Goal: Task Accomplishment & Management: Manage account settings

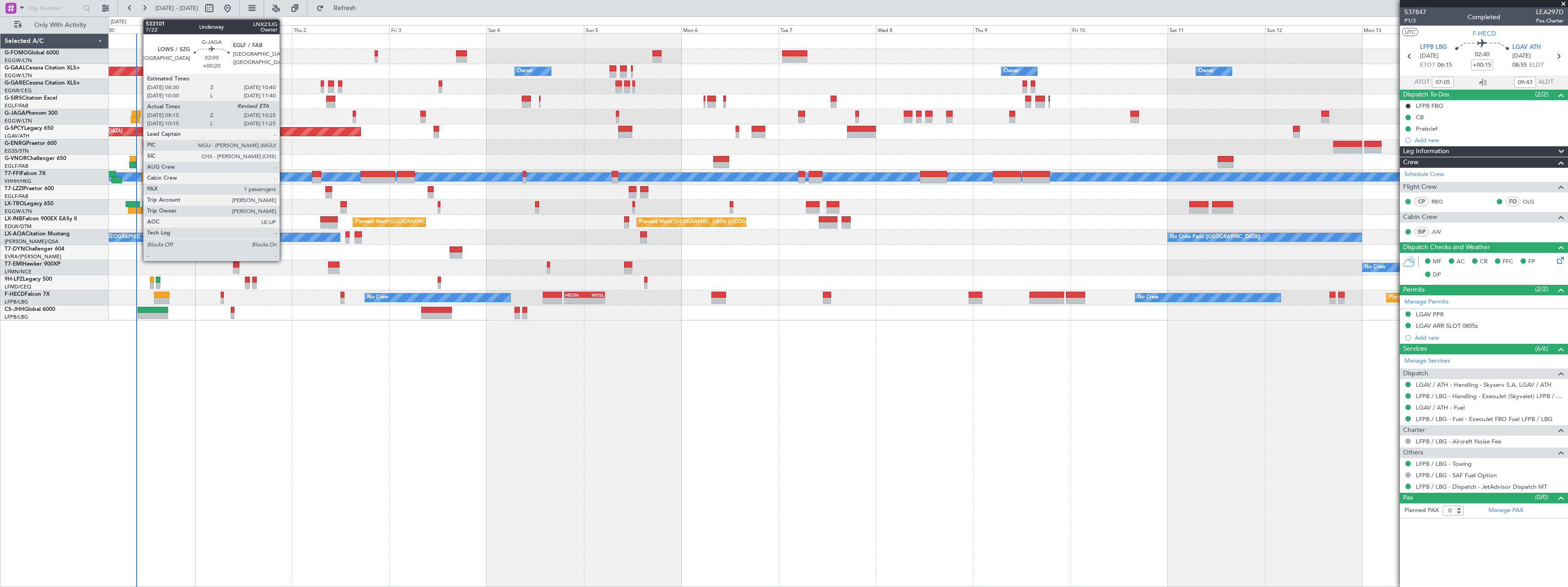
click at [138, 115] on div at bounding box center [136, 113] width 10 height 7
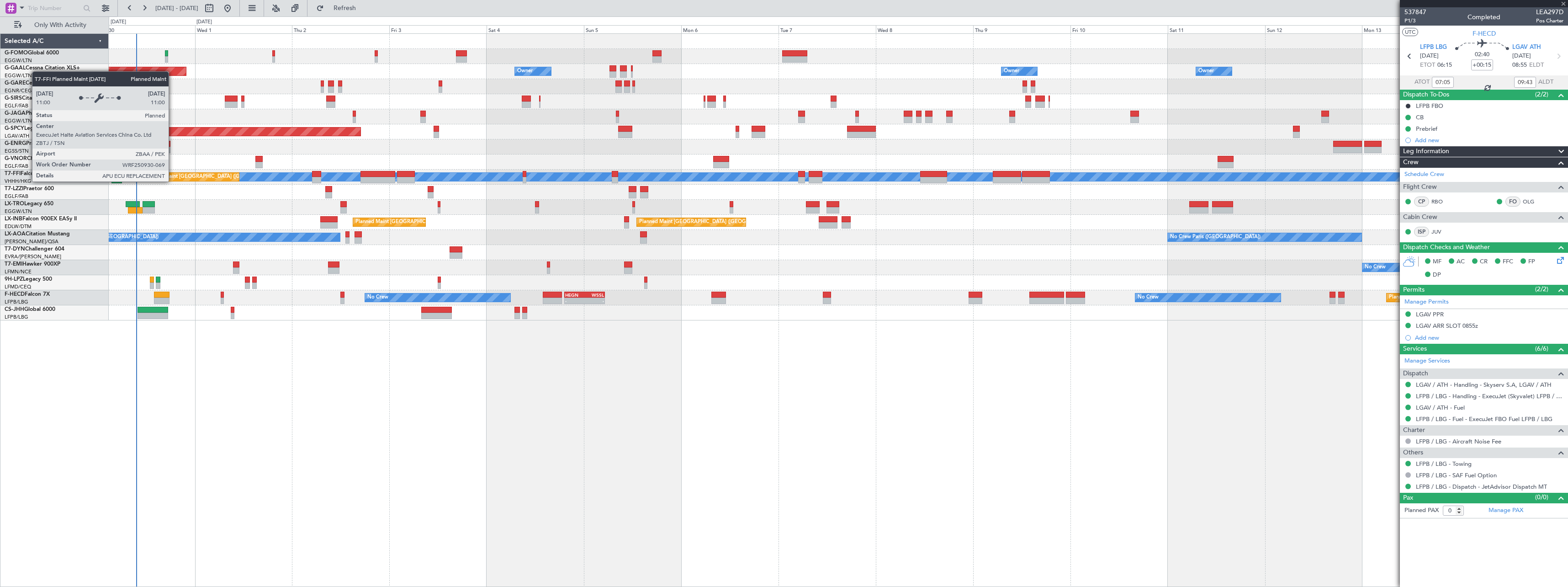
type input "+00:20"
type input "08:15"
type input "1"
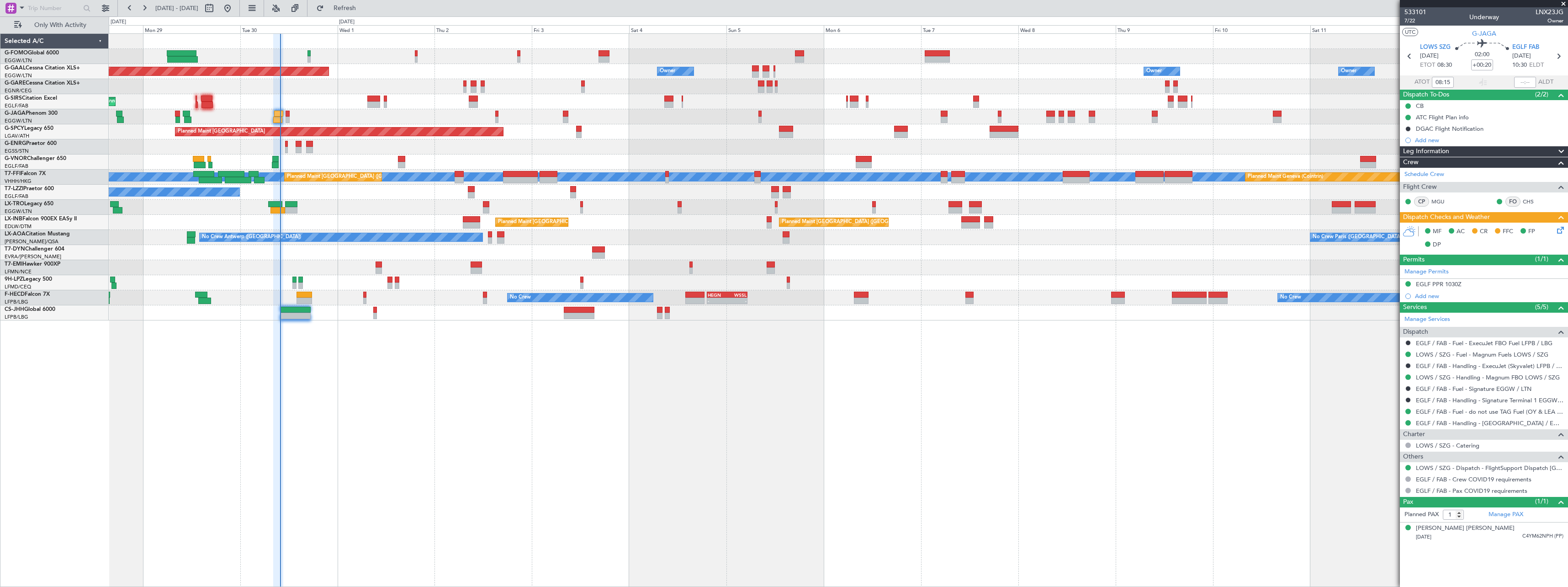
click at [348, 398] on div "Owner Planned [GEOGRAPHIC_DATA] Owner Owner Owner Owner No Crew Planned Maint […" at bounding box center [838, 310] width 1459 height 553
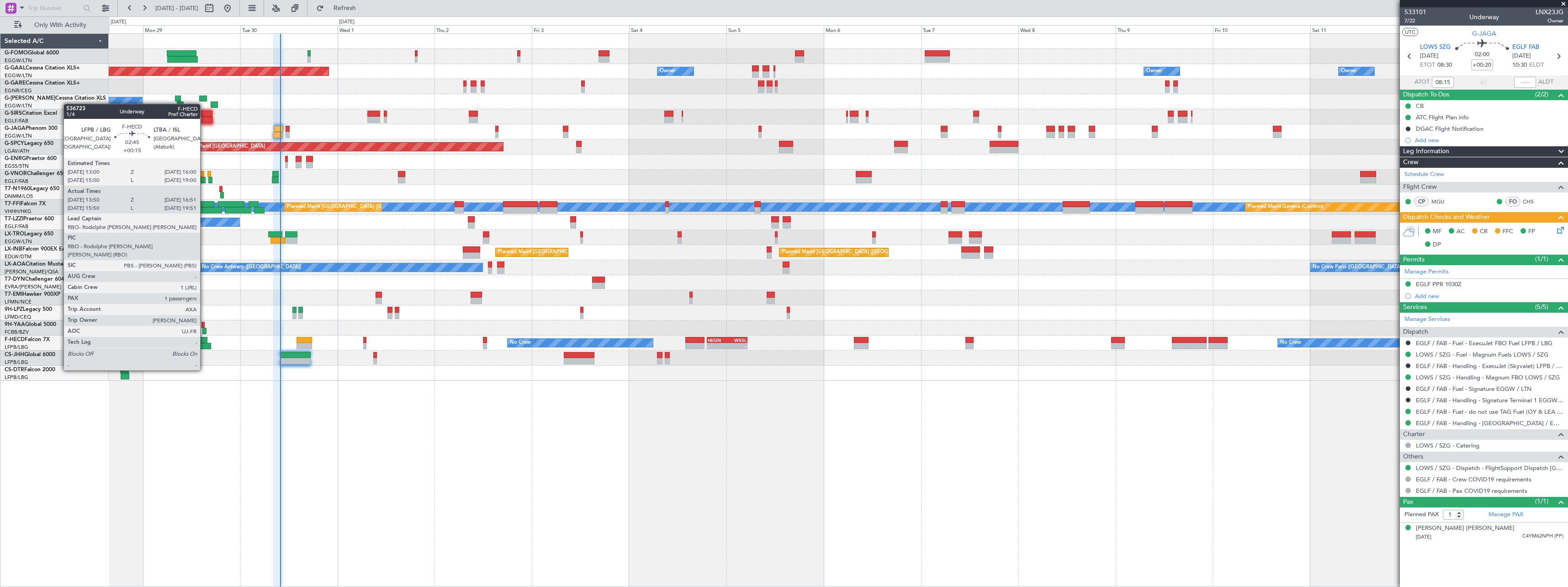
click at [204, 344] on div at bounding box center [204, 345] width 12 height 7
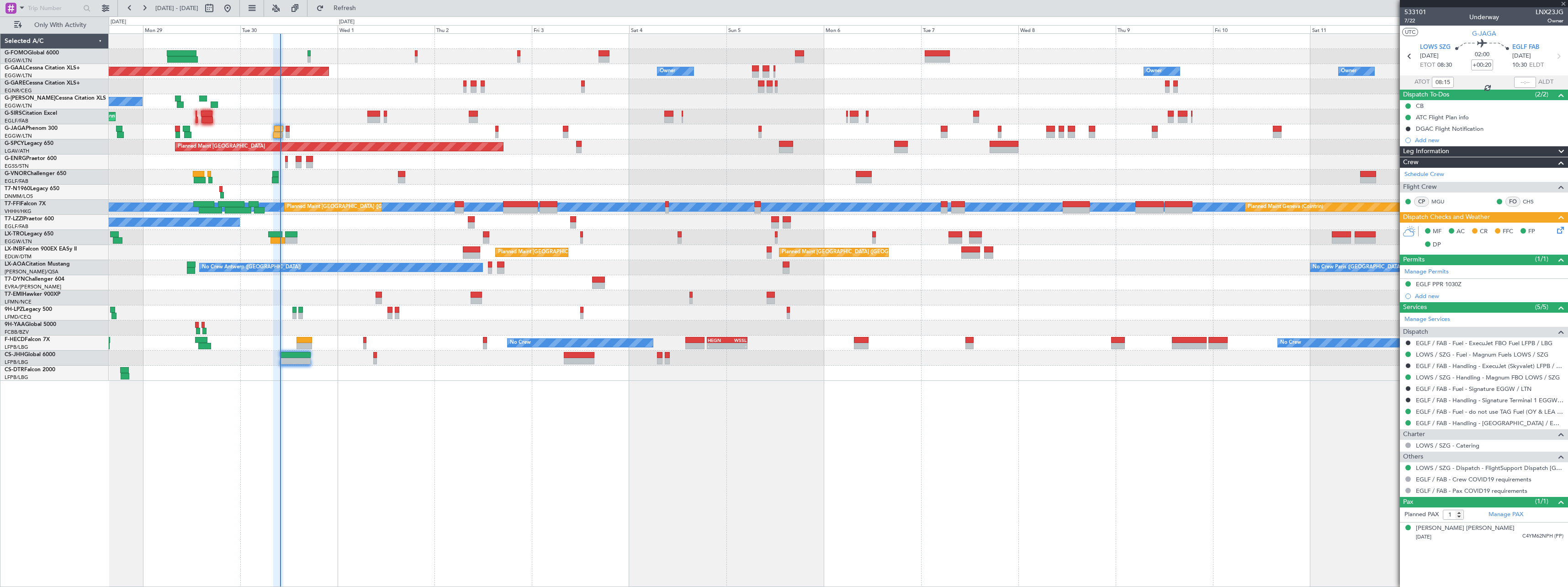
type input "+00:15"
type input "14:00"
type input "16:46"
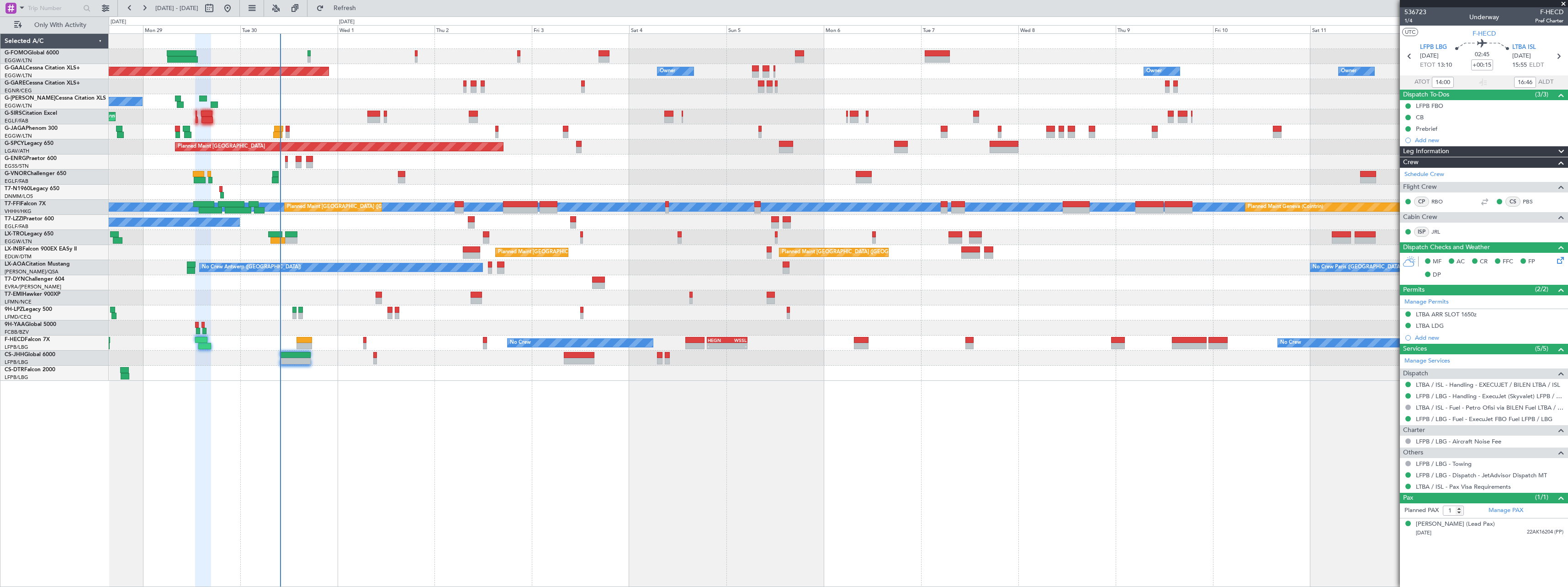
type input "16:00"
type input "19:46"
type input "14:00"
type input "16:46"
click at [1438, 151] on span "Leg Information" at bounding box center [1426, 152] width 46 height 11
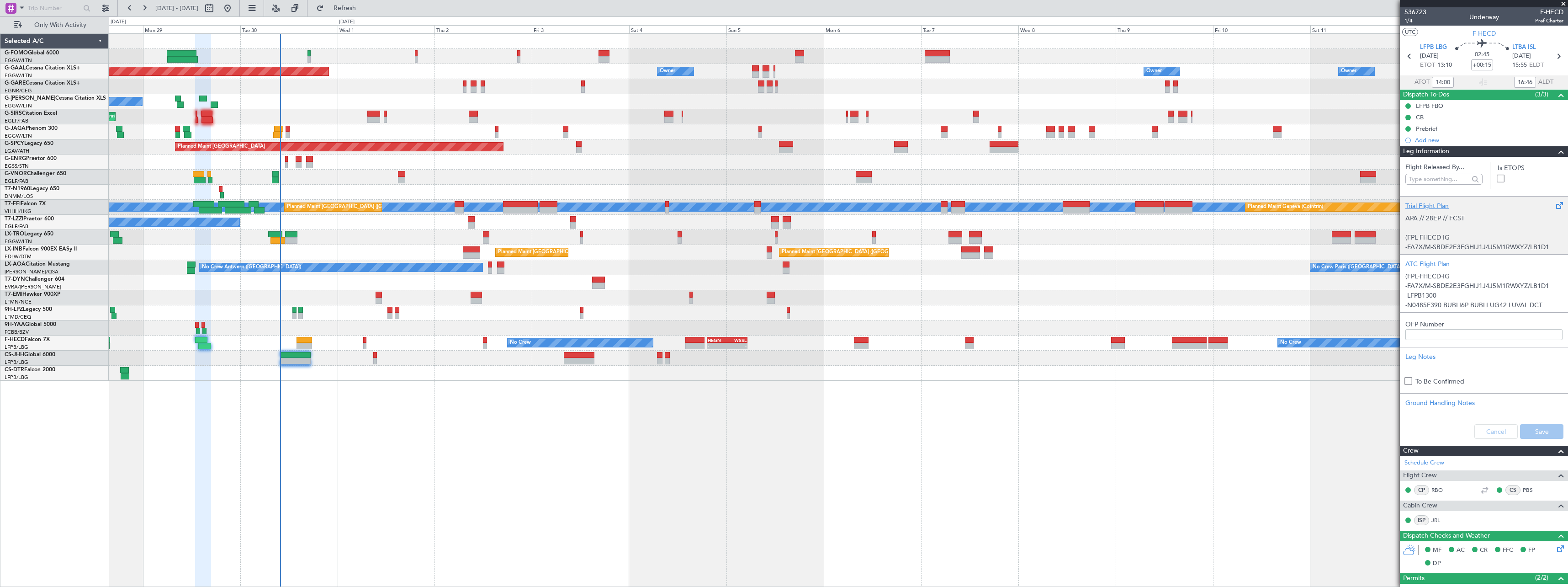
click at [1450, 233] on p "(FPL-FHECD-IG" at bounding box center [1484, 238] width 157 height 10
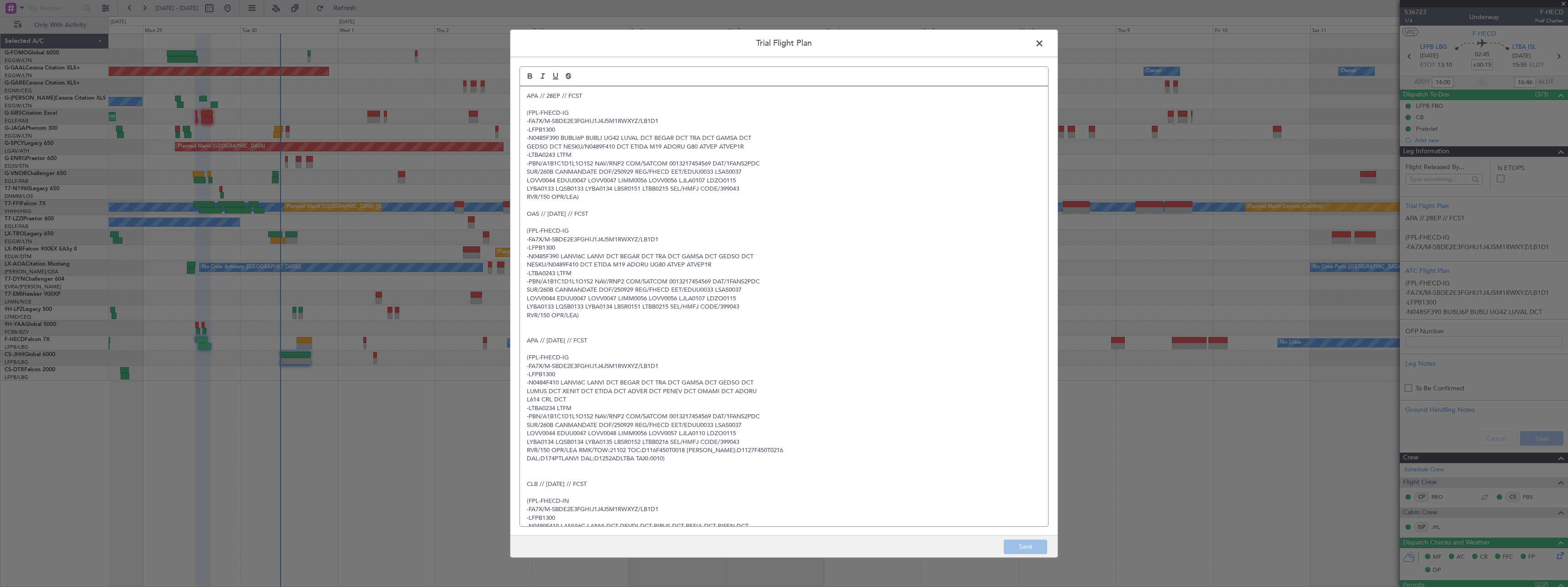
click at [1044, 44] on span at bounding box center [1044, 45] width 0 height 18
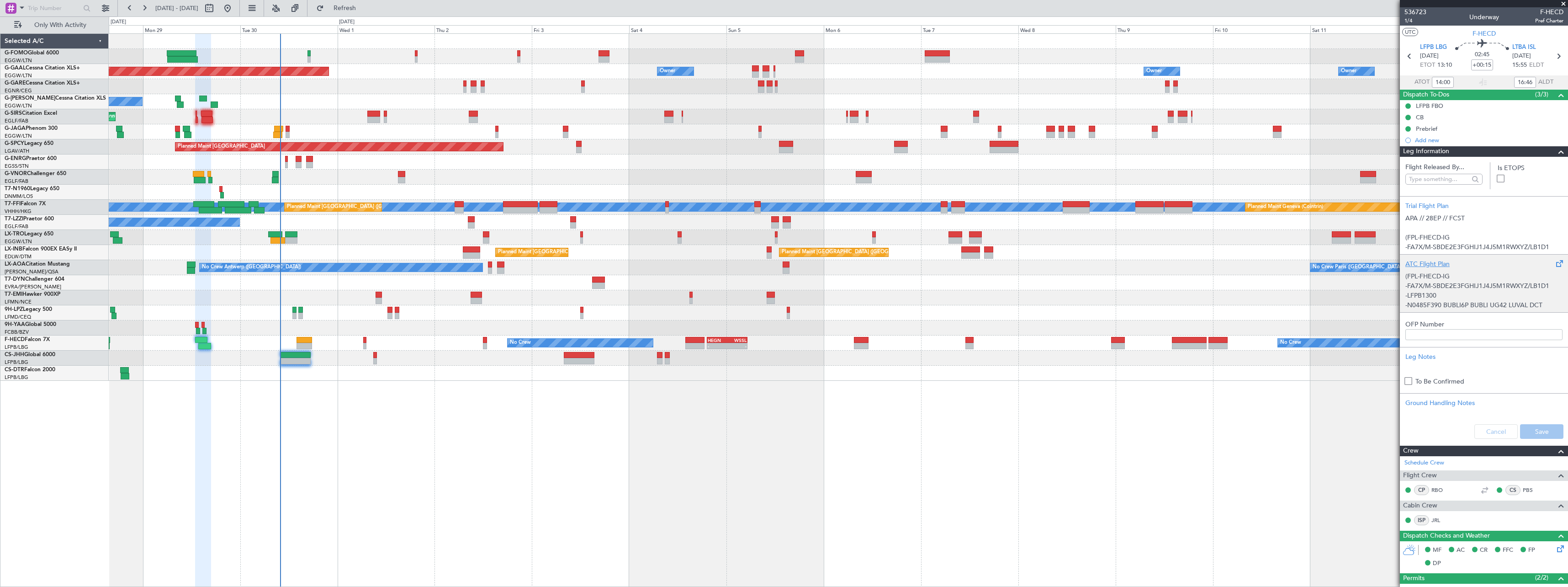
click at [1434, 296] on div "(FPL-FHECD-IG -FA7X/M-SBDE2E3FGHIJ1J4J5M1RWXYZ/LB1D1 -LFPB1300 -N0485F390 BUBLI…" at bounding box center [1484, 288] width 157 height 39
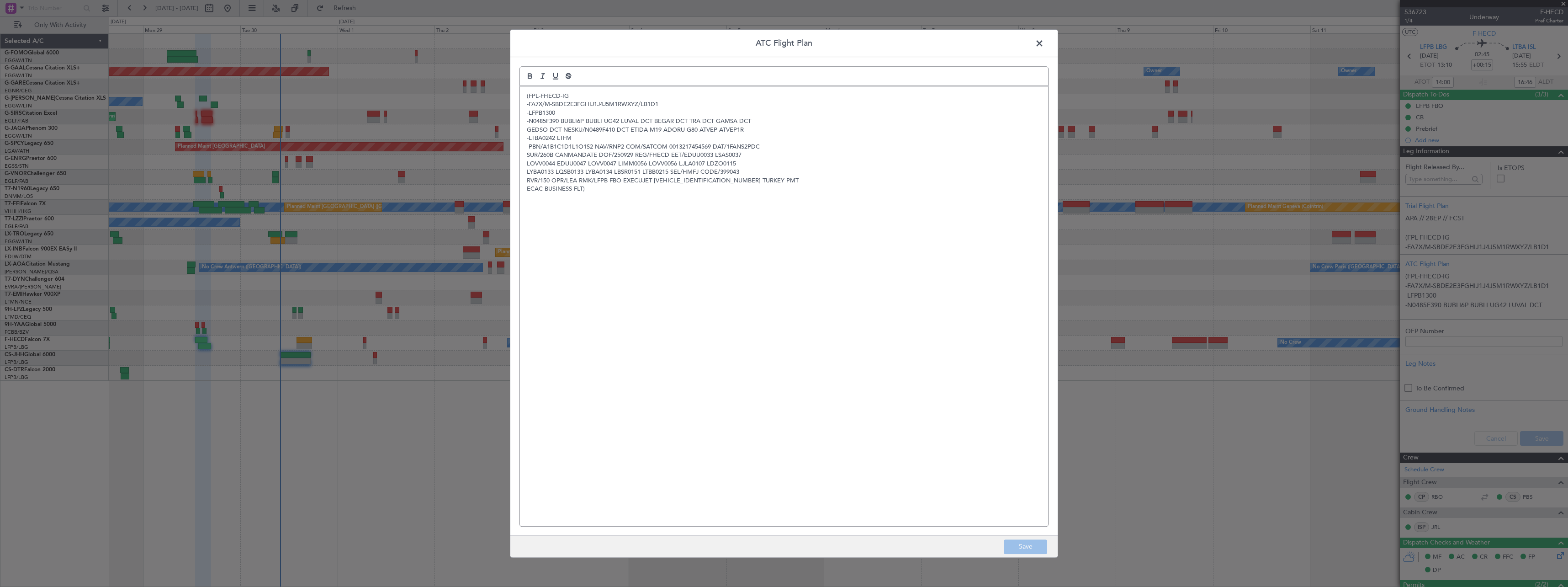
click at [1044, 43] on span at bounding box center [1044, 45] width 0 height 18
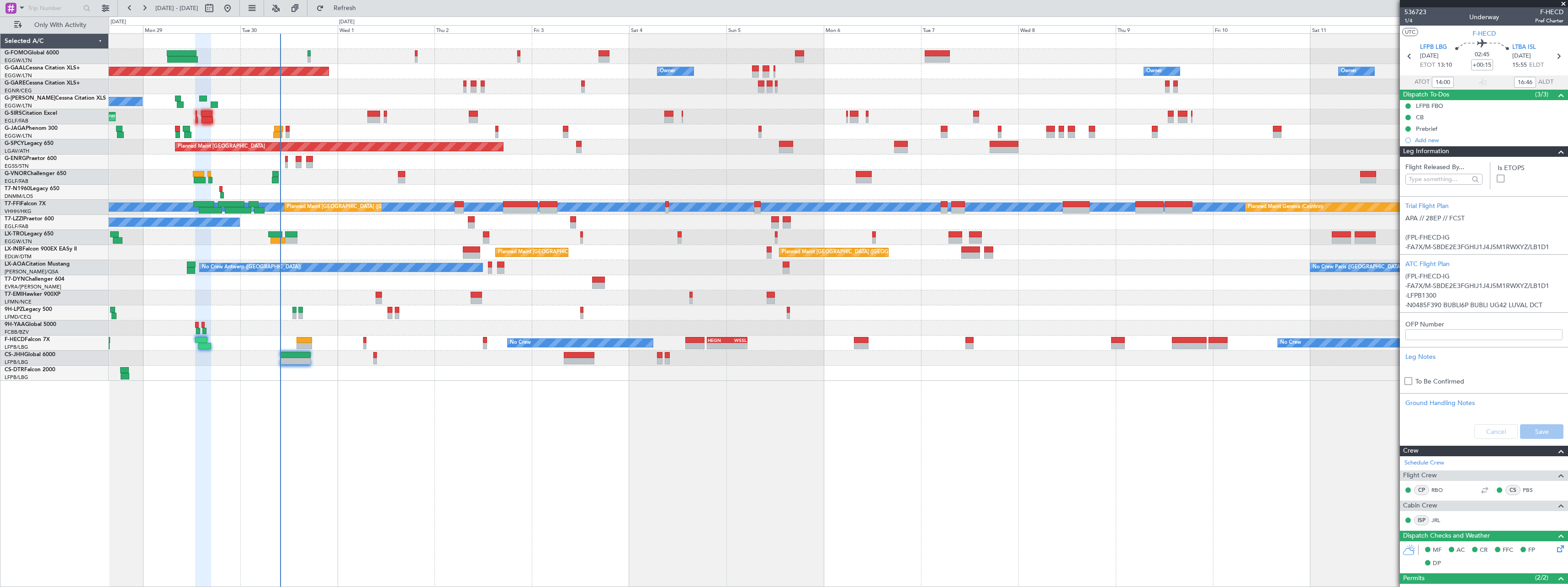
click at [1466, 151] on div "Leg Information" at bounding box center [1483, 152] width 168 height 11
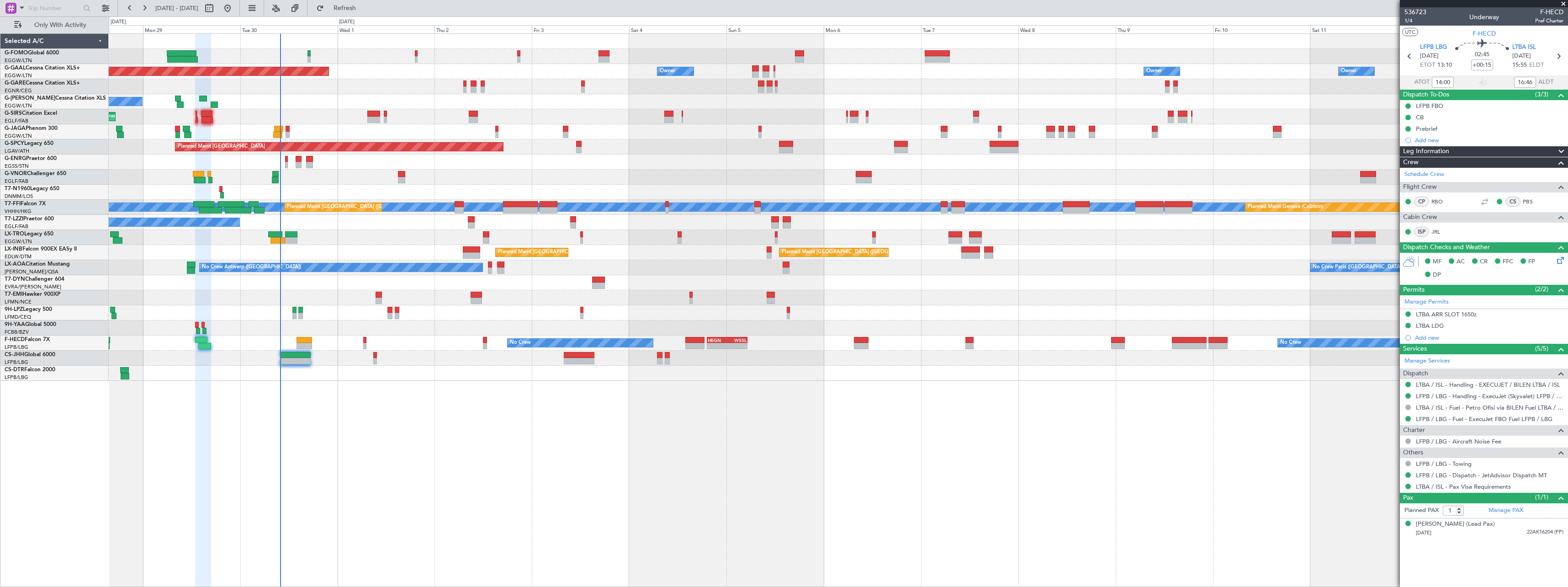
type input "16:00"
type input "19:46"
type input "14:00"
type input "16:46"
click at [1407, 20] on span "1/4" at bounding box center [1415, 21] width 22 height 8
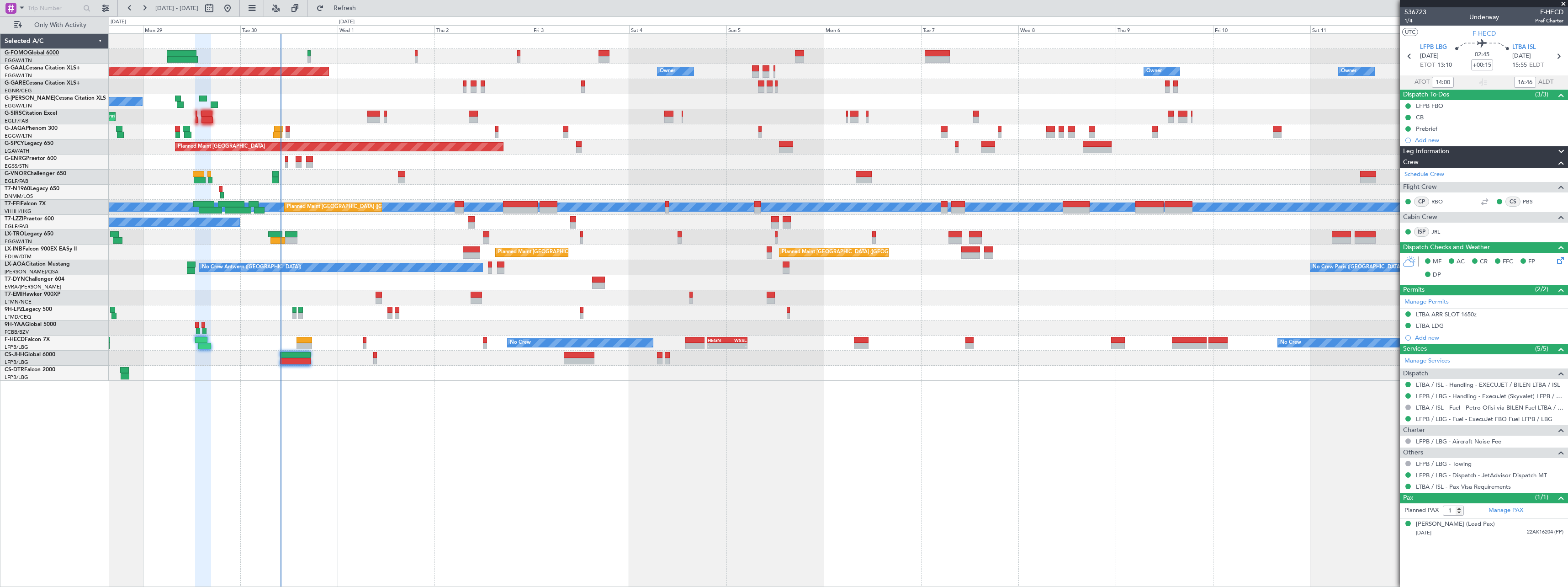
click at [33, 52] on link "G-FOMO Global 6000" at bounding box center [32, 53] width 55 height 6
click at [47, 54] on link "G-FOMO Global 6000" at bounding box center [32, 53] width 55 height 6
click at [49, 66] on link "G-GAAL Cessna Citation XLS+" at bounding box center [42, 68] width 76 height 6
click at [22, 279] on span "T7-DYN" at bounding box center [14, 279] width 20 height 6
click at [364, 6] on span "Refresh" at bounding box center [345, 8] width 38 height 7
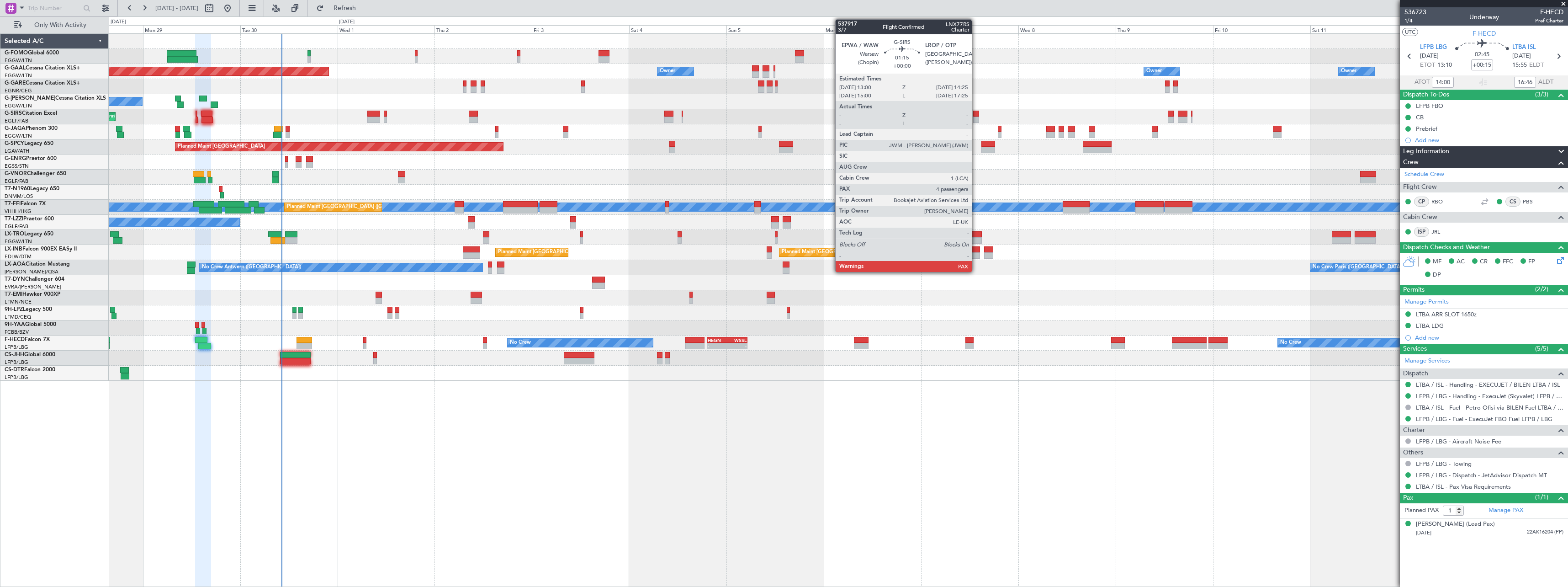
click at [976, 114] on div at bounding box center [976, 113] width 6 height 7
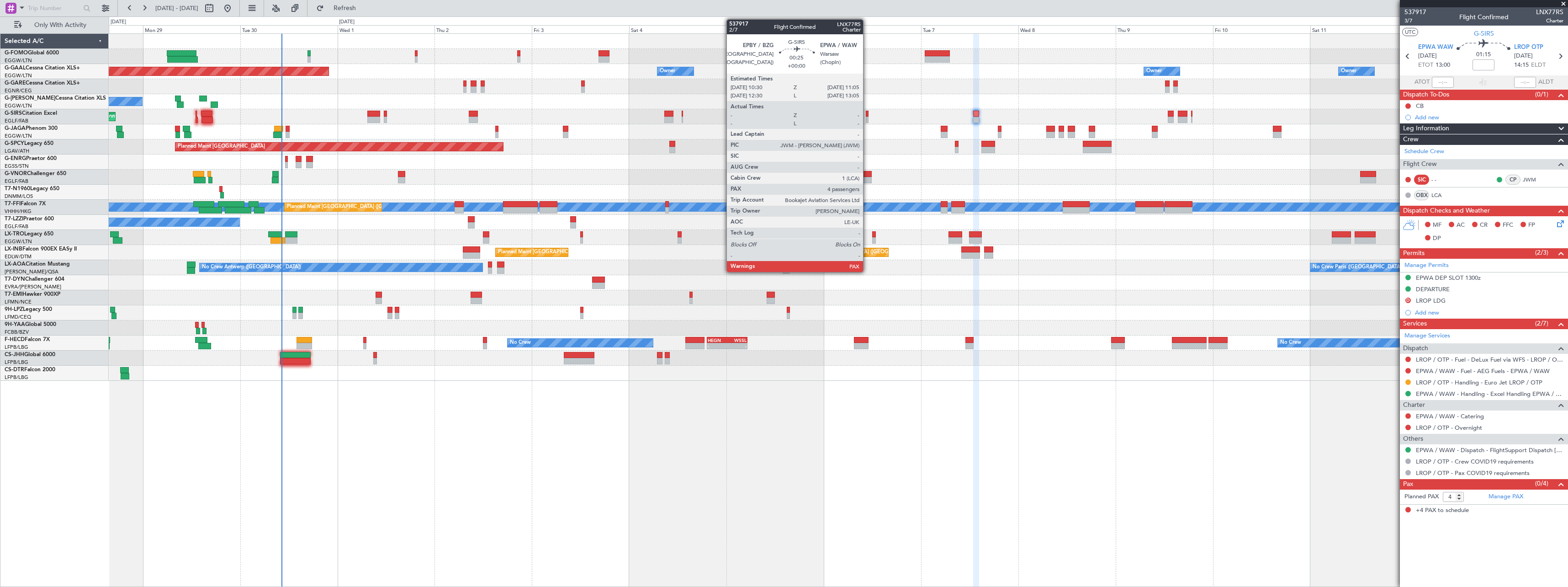
click at [867, 116] on div at bounding box center [866, 113] width 3 height 7
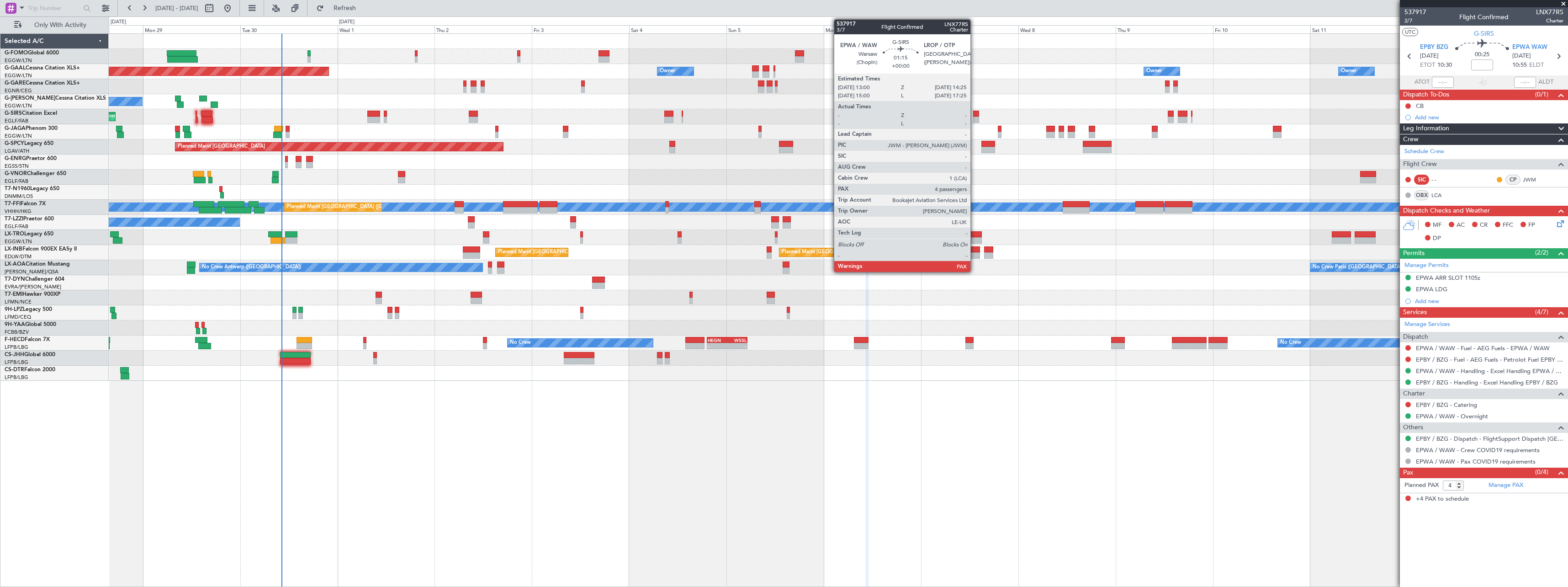
click at [975, 116] on div at bounding box center [976, 113] width 6 height 7
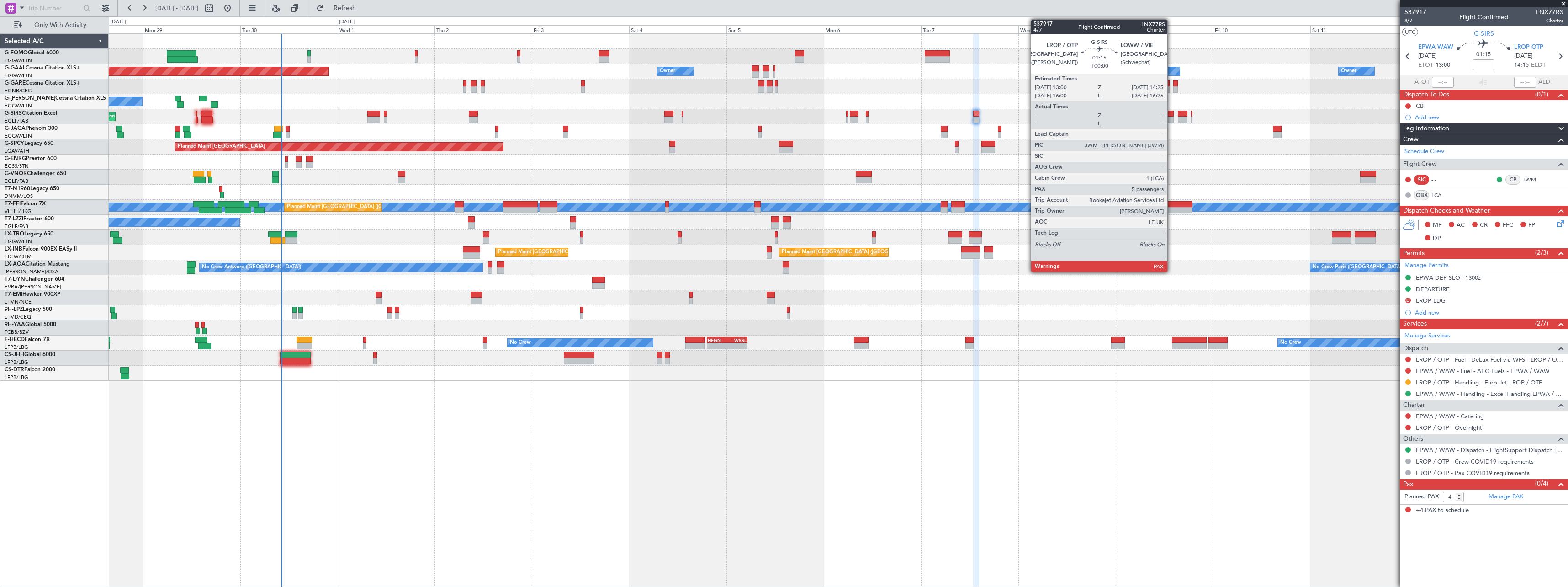
click at [1171, 115] on div at bounding box center [1170, 113] width 6 height 7
type input "5"
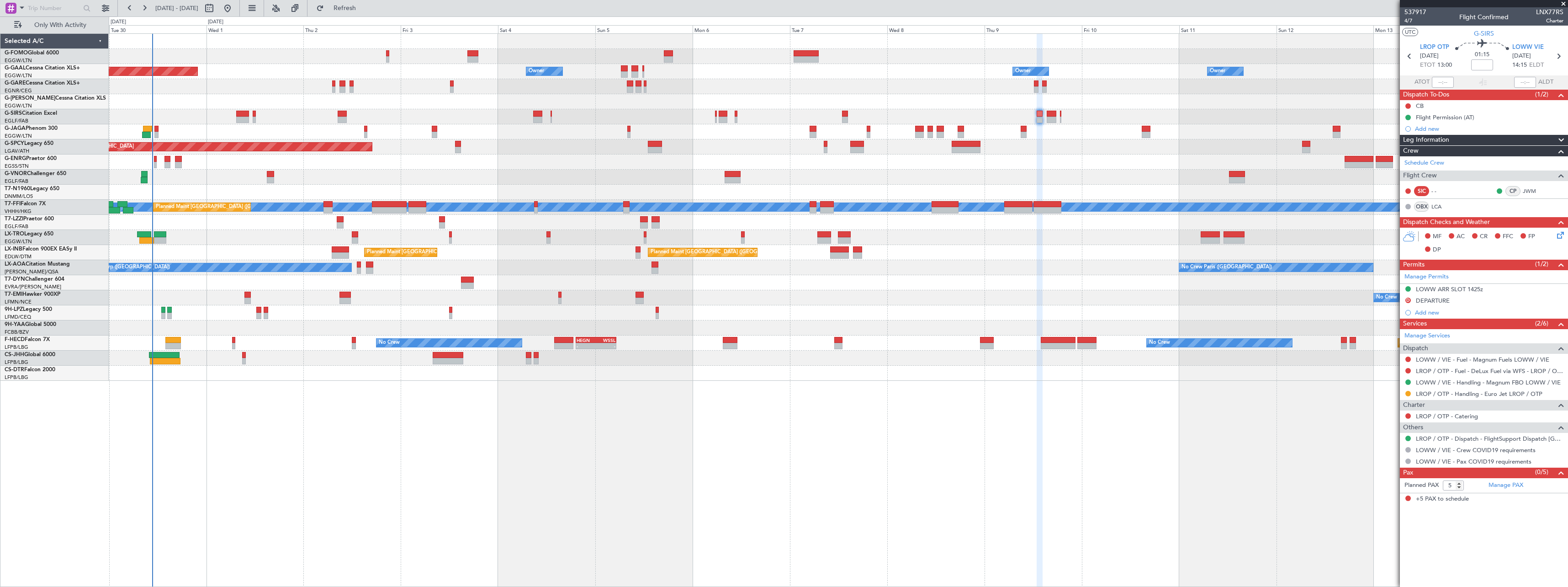
click at [339, 448] on div "Owner Owner Owner Planned Maint Dusseldorf Owner Owner No Crew Owner A/C Unavai…" at bounding box center [838, 310] width 1459 height 553
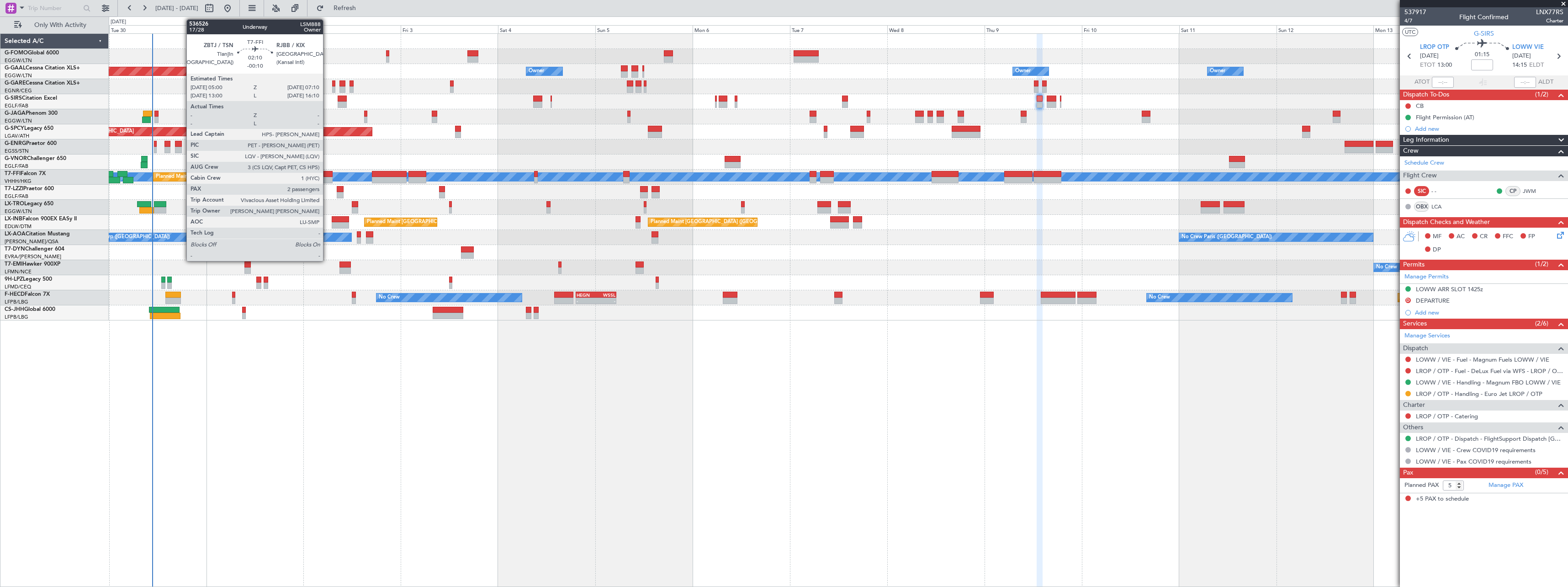
click at [327, 176] on div at bounding box center [328, 174] width 10 height 7
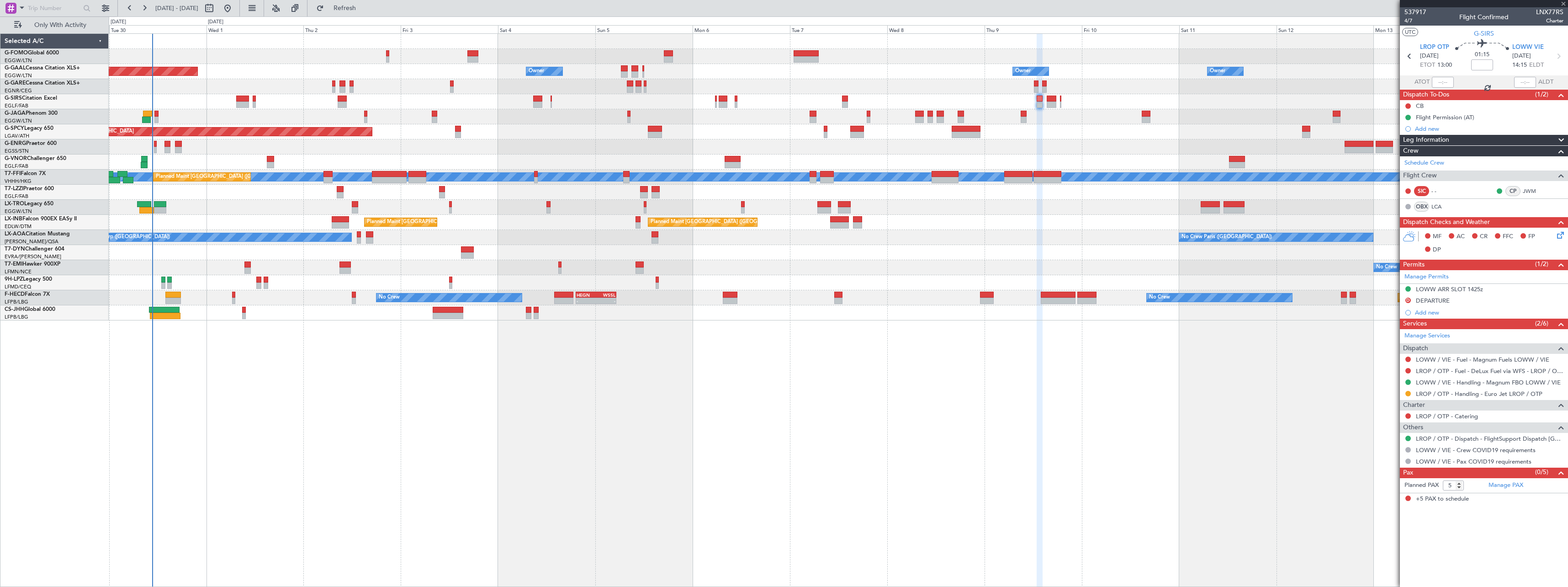
type input "-00:10"
type input "2"
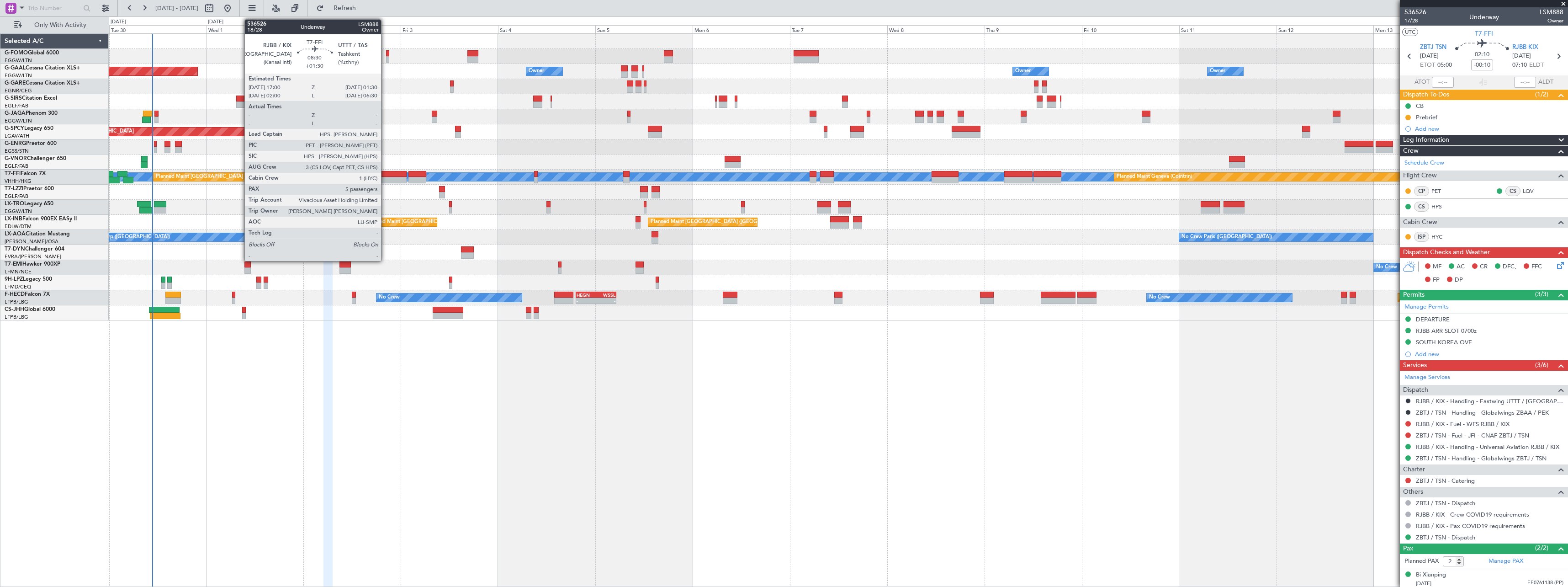
click at [385, 172] on div at bounding box center [389, 174] width 35 height 7
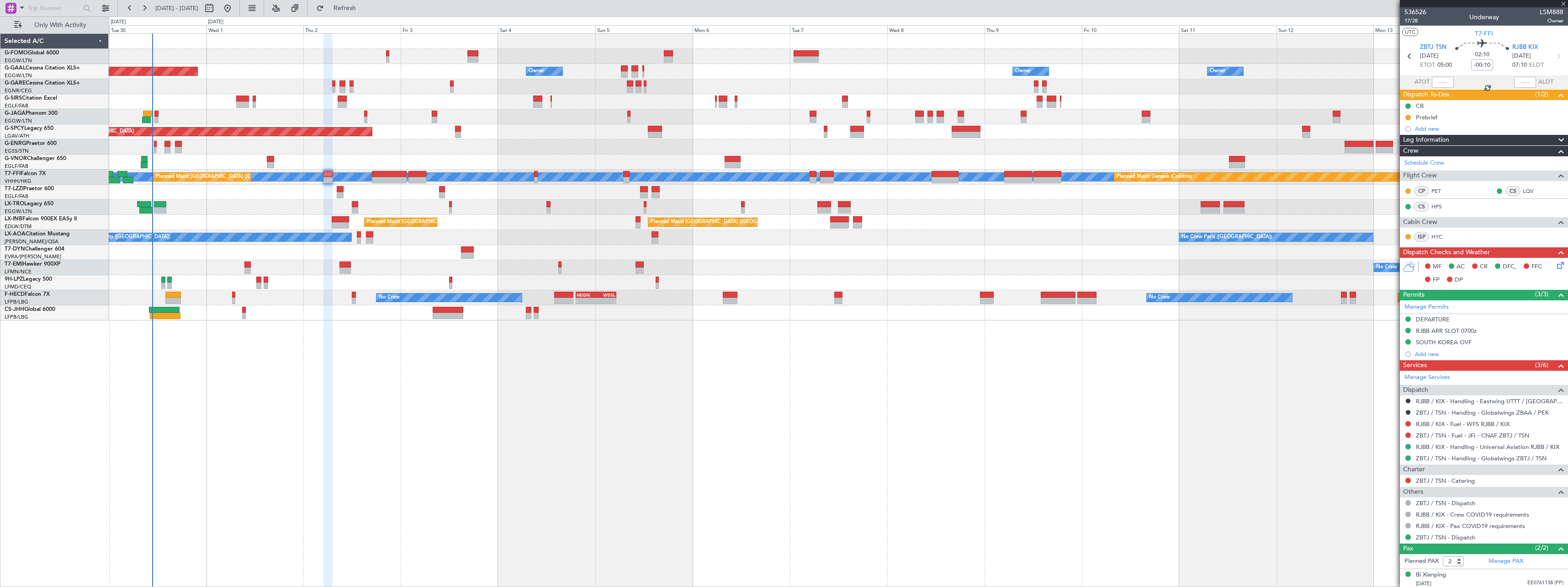
type input "+01:30"
type input "5"
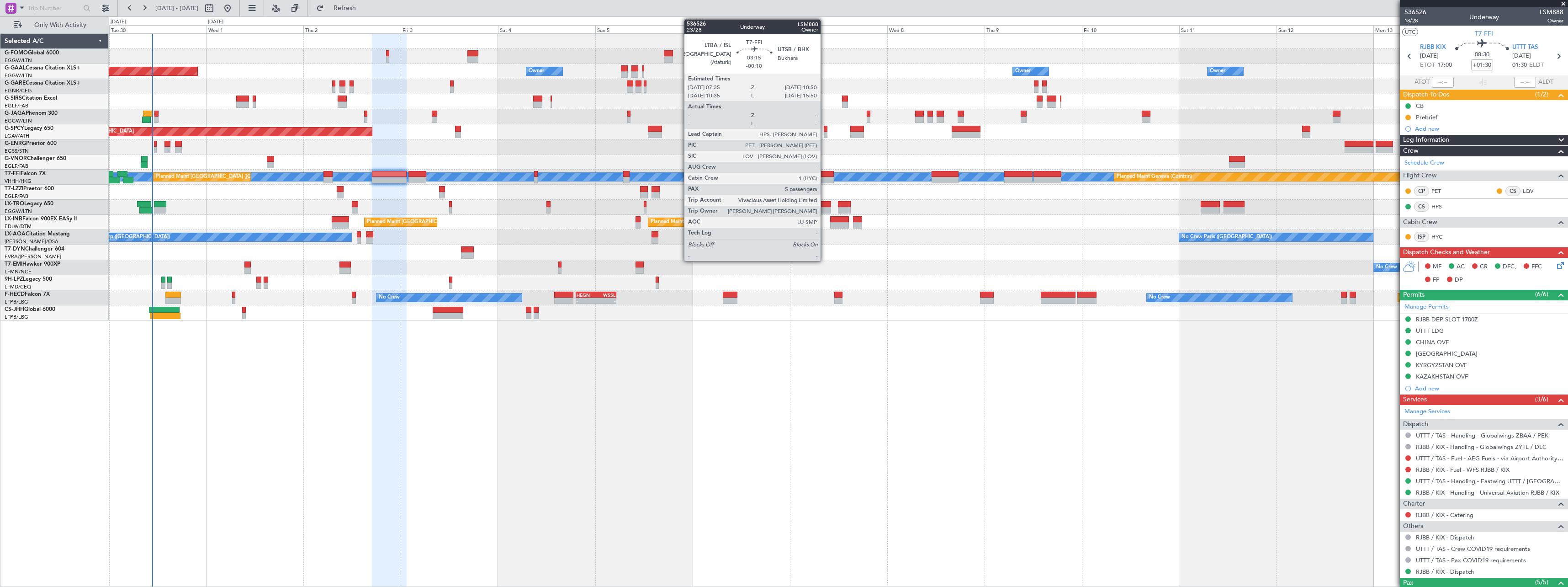
click at [824, 174] on div at bounding box center [827, 174] width 13 height 7
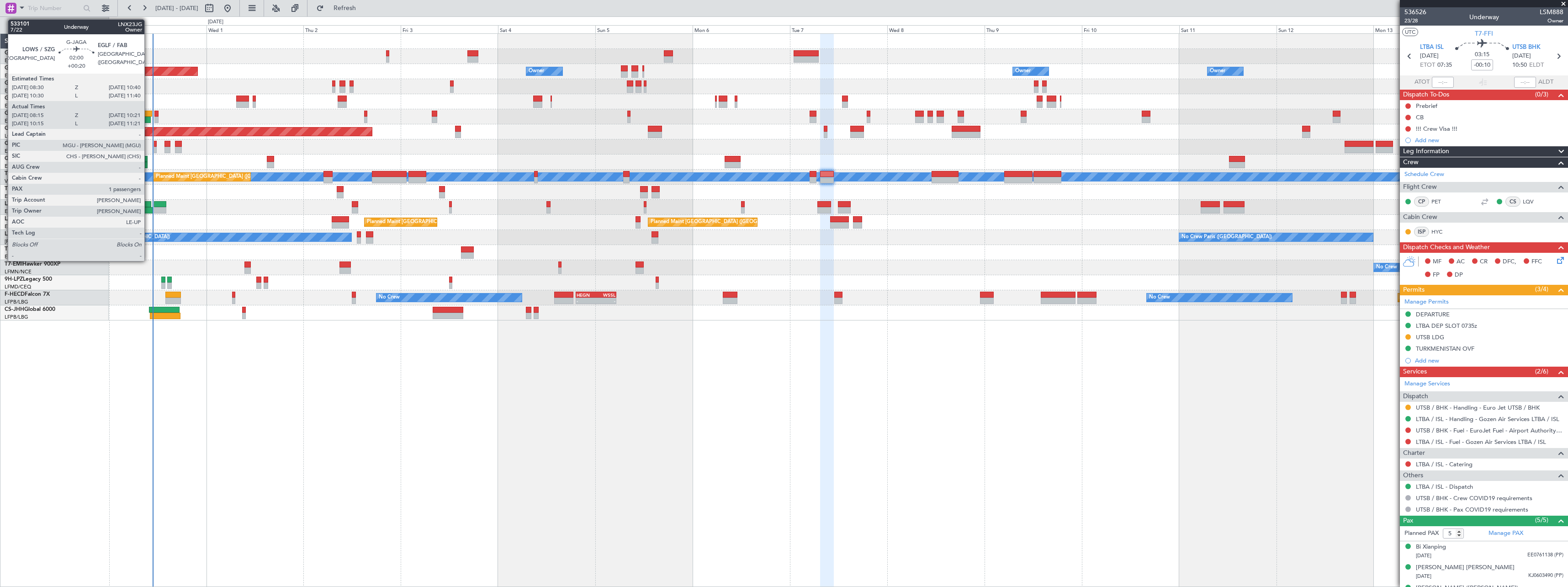
click at [149, 114] on div at bounding box center [148, 113] width 10 height 7
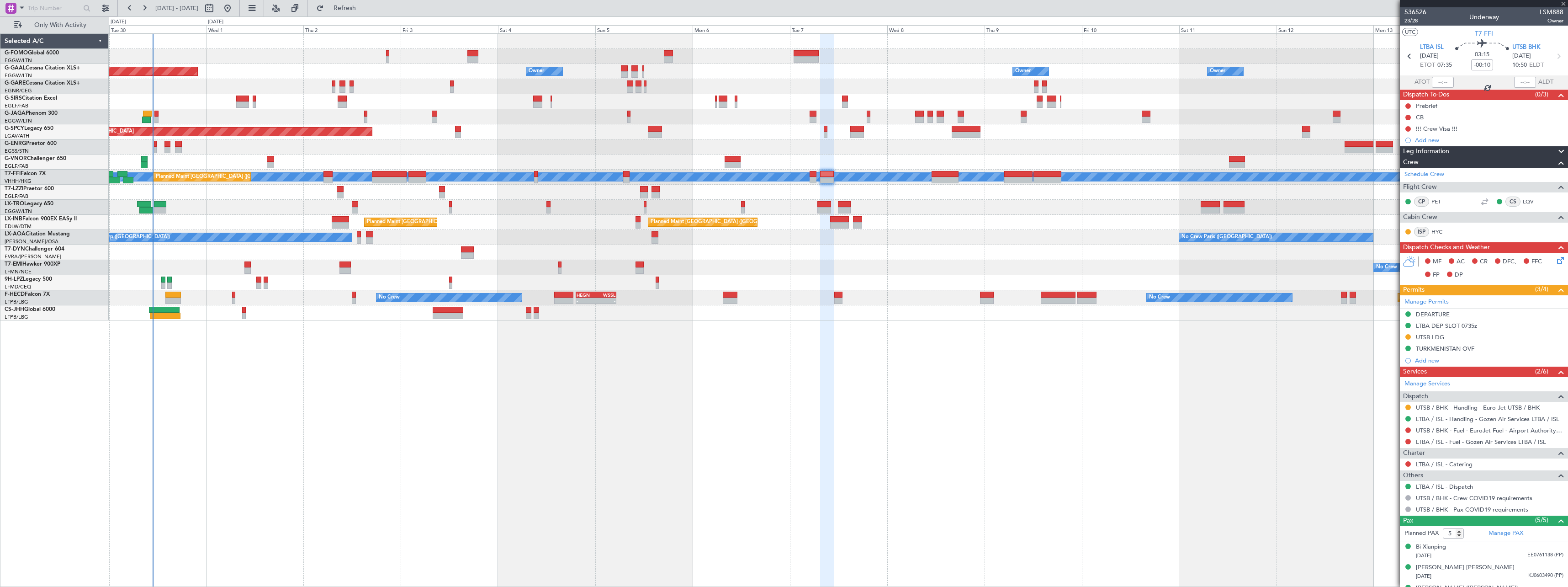
type input "+00:20"
type input "08:15"
type input "10:11"
type input "1"
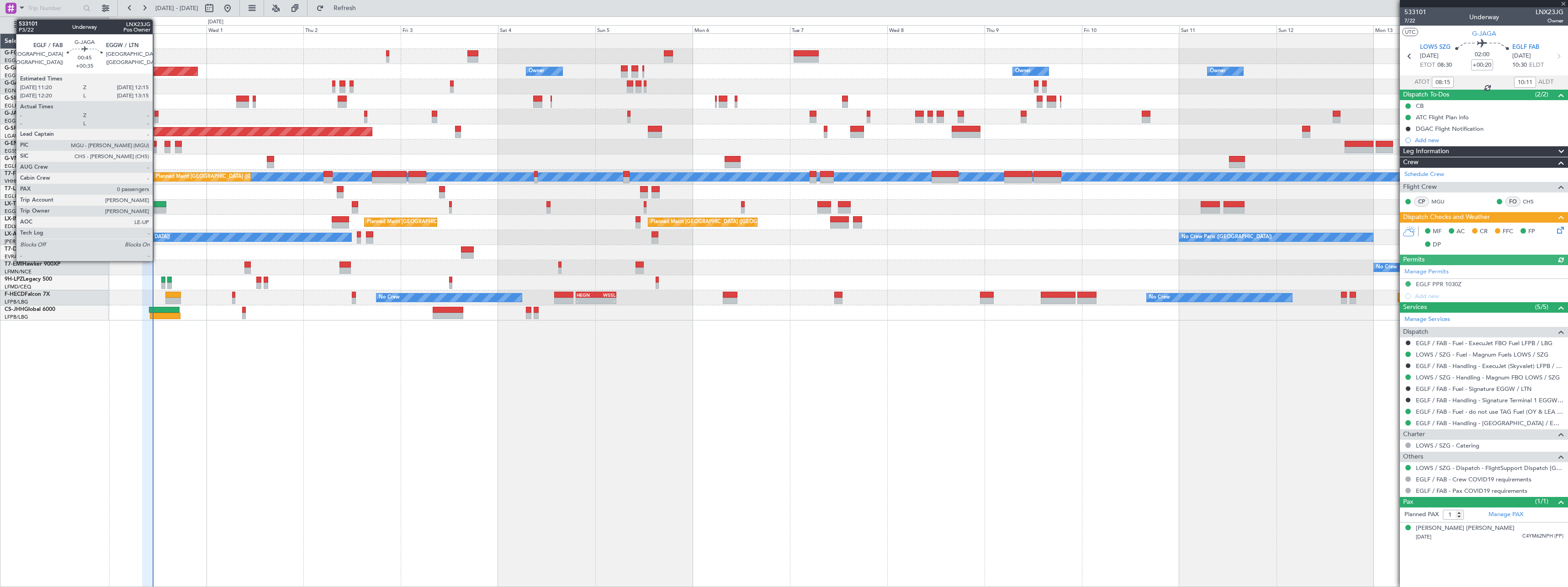
click at [156, 113] on div at bounding box center [156, 113] width 4 height 7
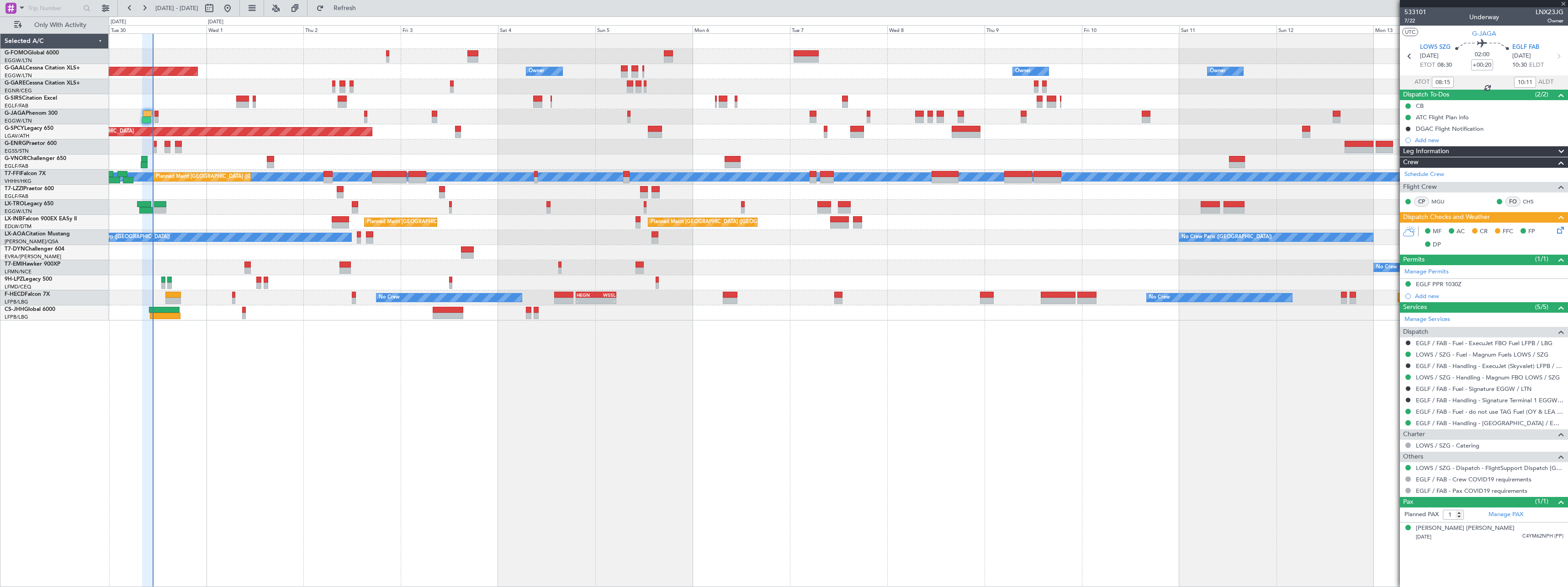
type input "+00:35"
type input "0"
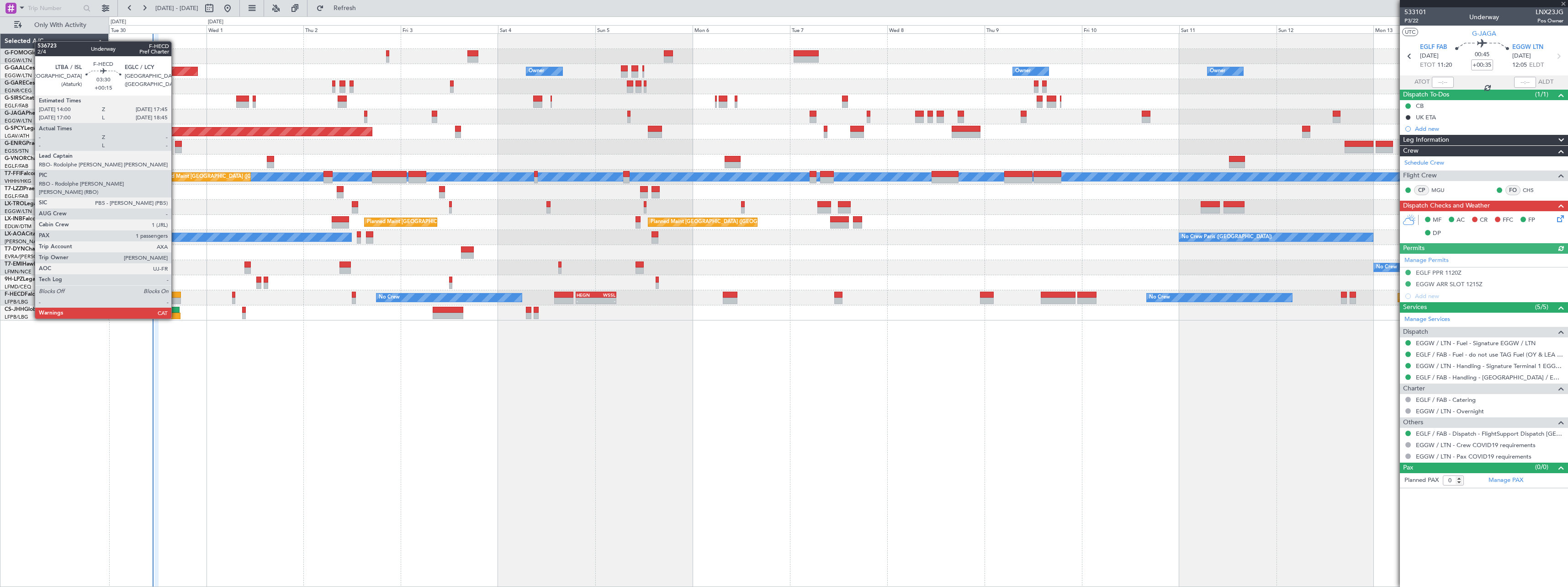
click at [175, 294] on div at bounding box center [173, 294] width 15 height 7
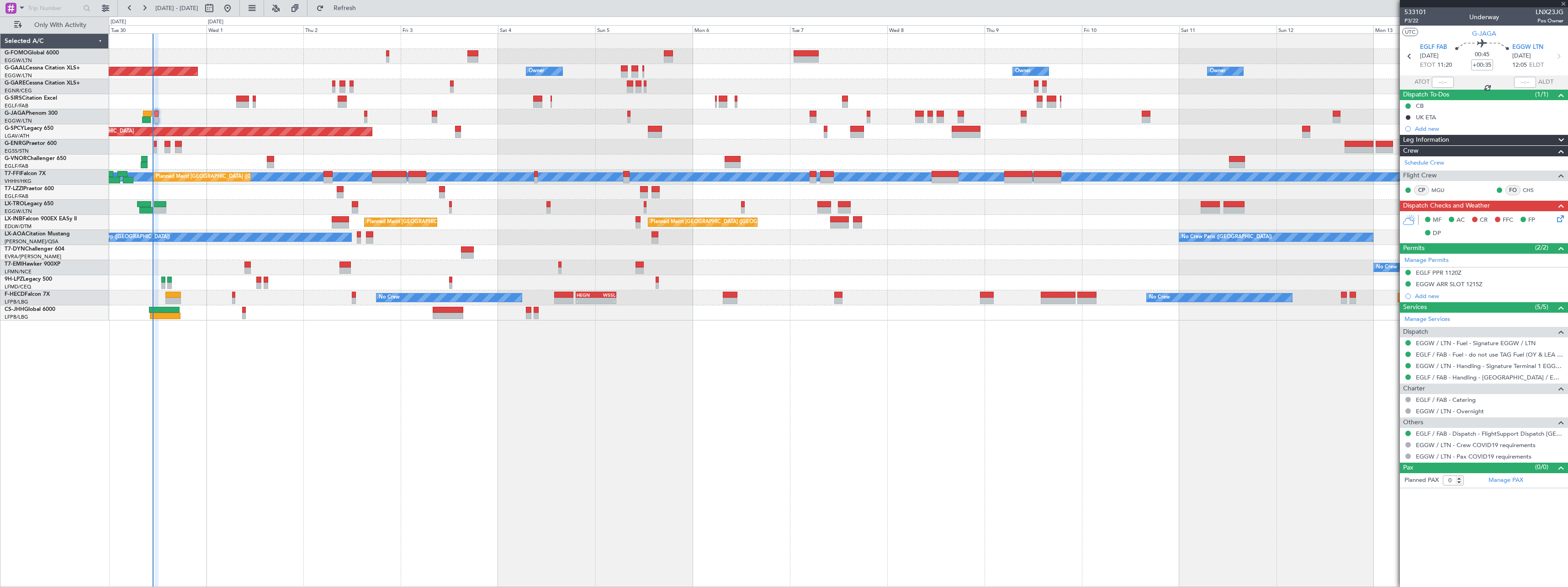
type input "+00:15"
type input "1"
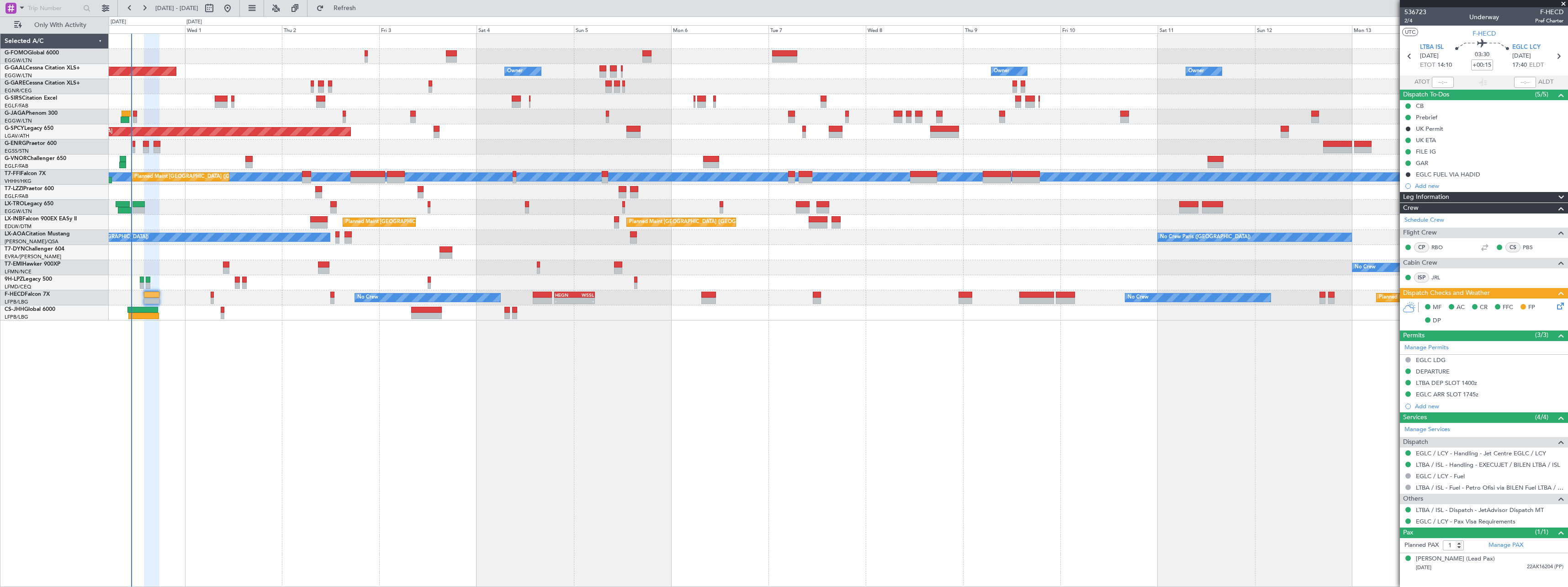
click at [166, 356] on div "Owner Owner Owner Planned Maint Dusseldorf Owner Owner No Crew Owner Planned Ma…" at bounding box center [838, 310] width 1459 height 553
click at [364, 6] on span "Refresh" at bounding box center [345, 8] width 38 height 7
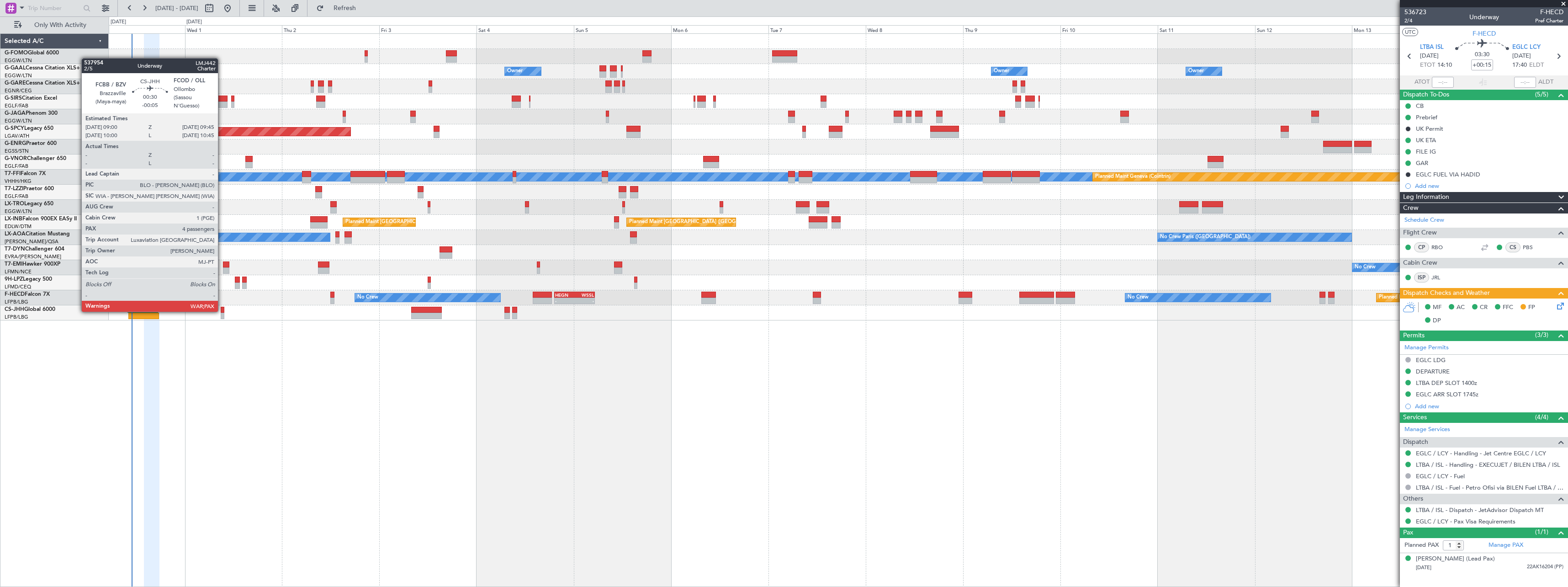
click at [222, 311] on div at bounding box center [221, 310] width 3 height 7
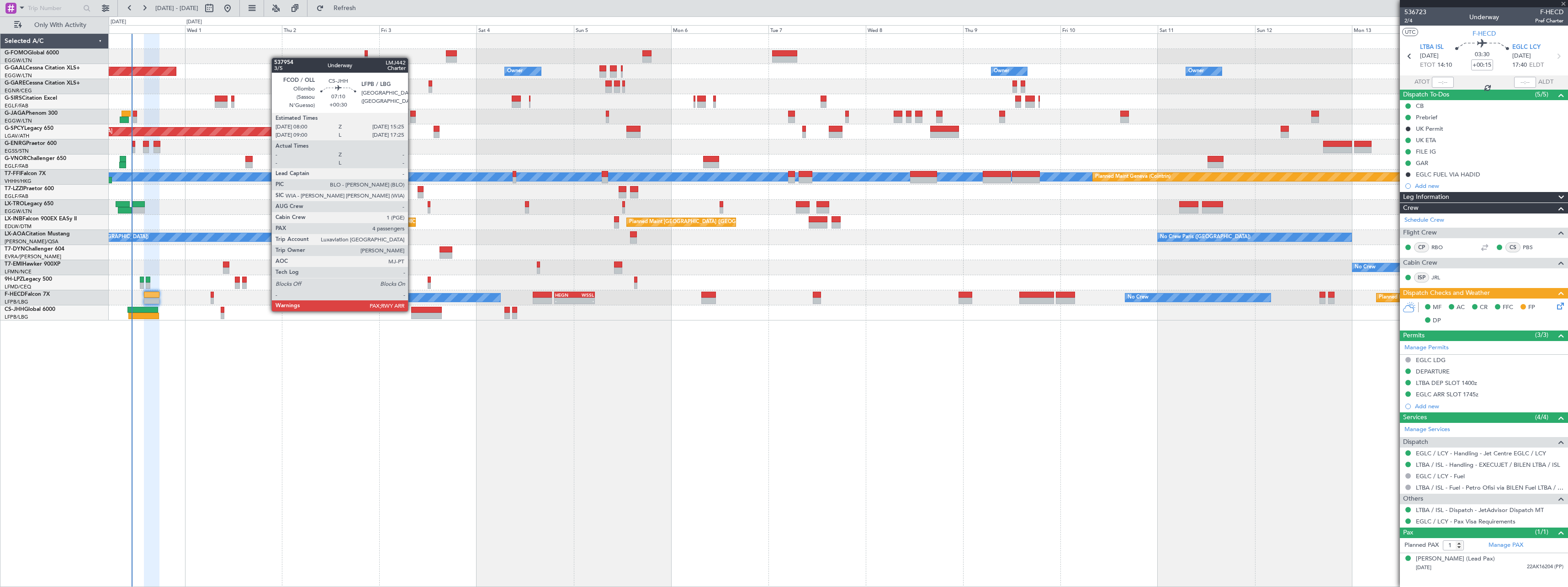
type input "-00:05"
type input "5"
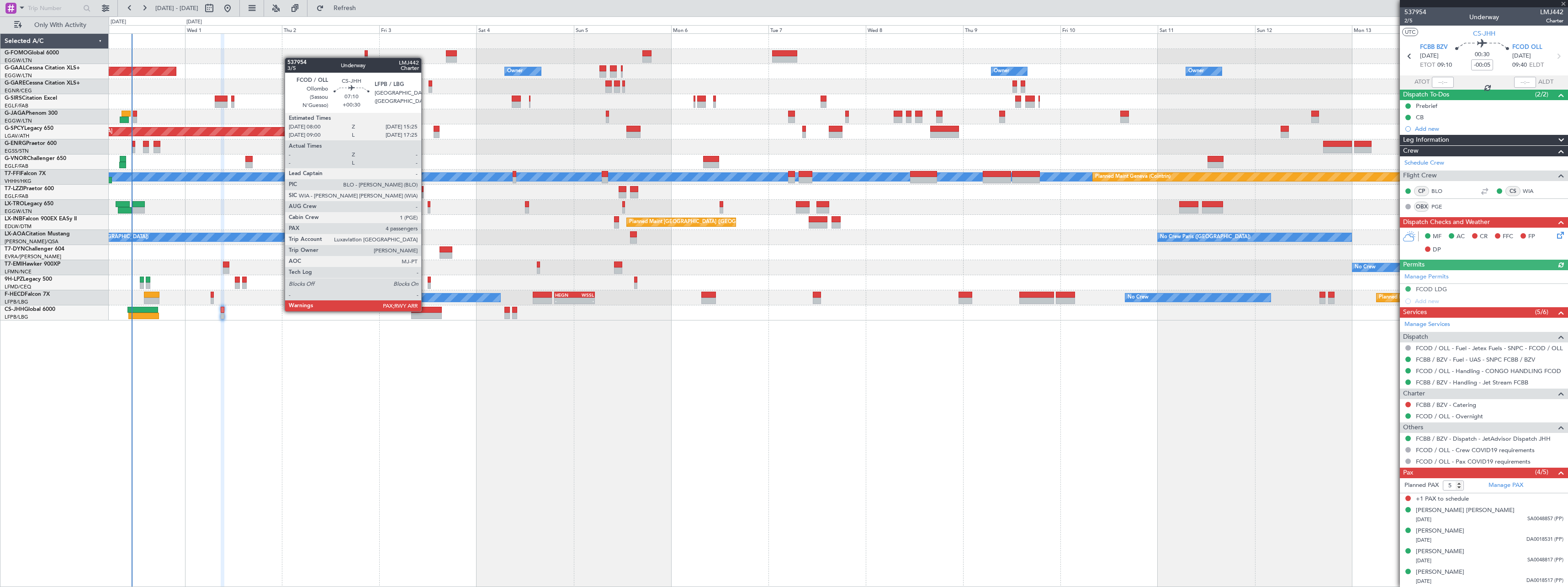
click at [426, 311] on div at bounding box center [426, 310] width 30 height 7
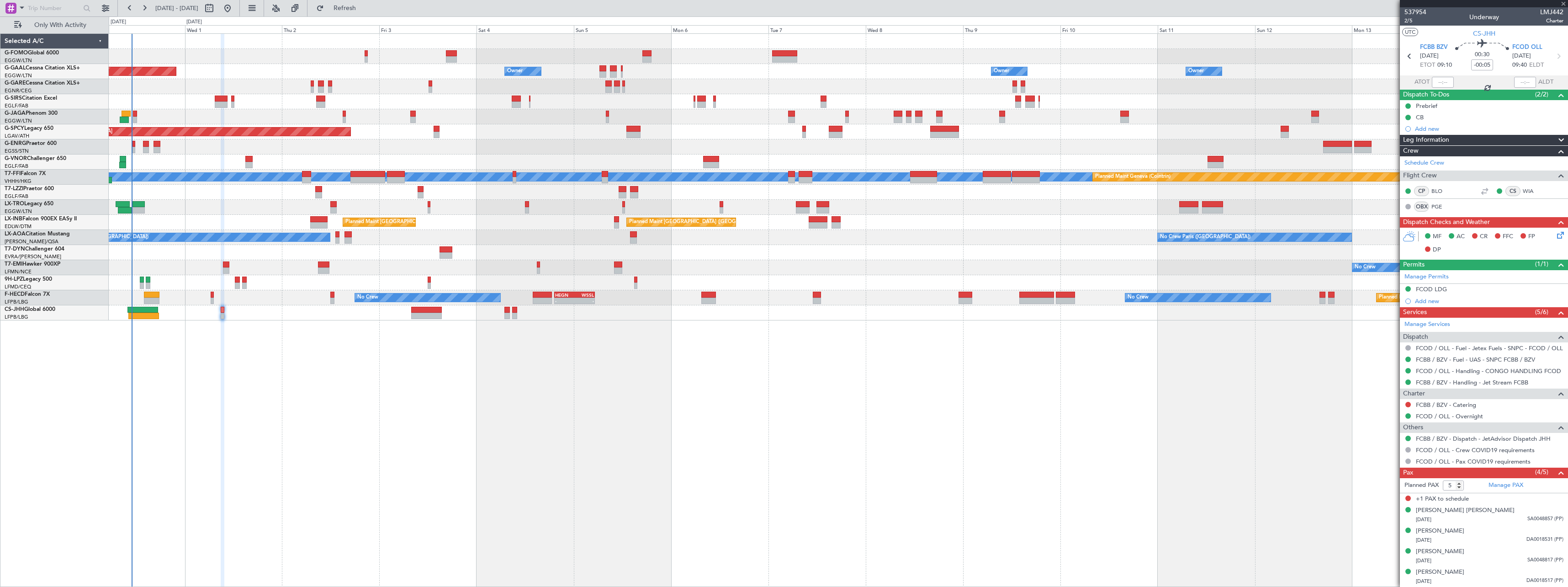
type input "+00:30"
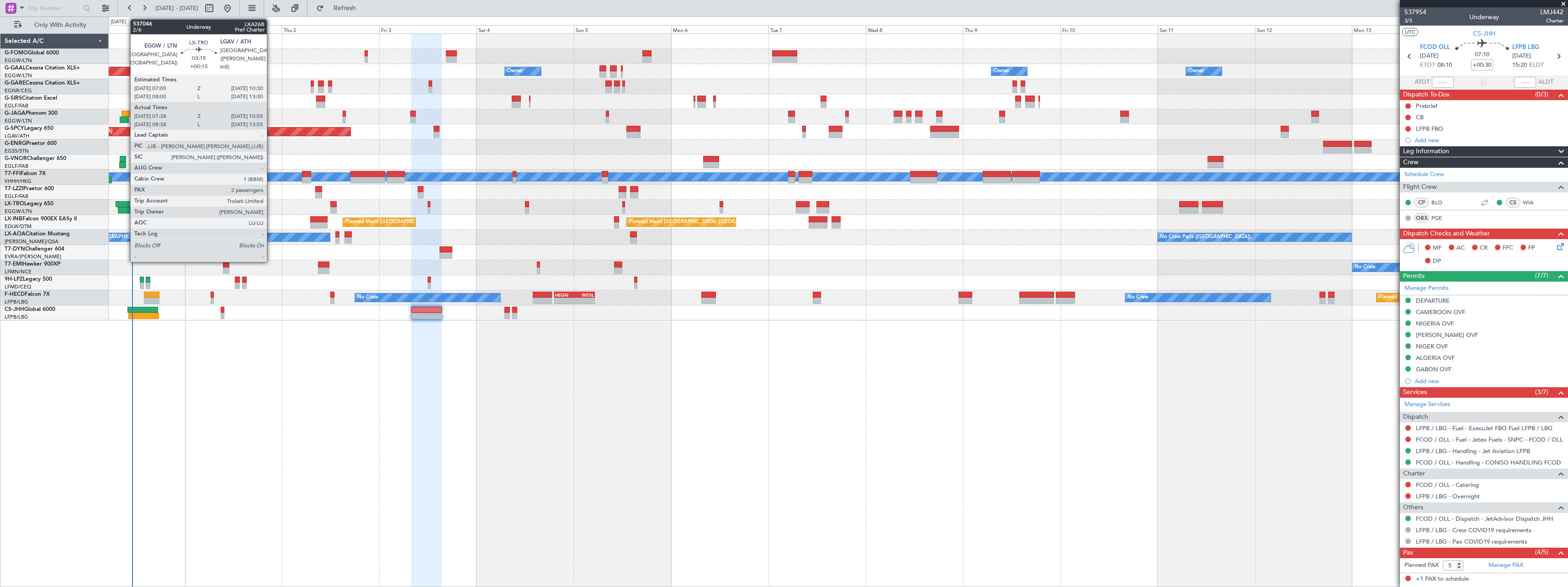
click at [126, 205] on div at bounding box center [123, 204] width 14 height 7
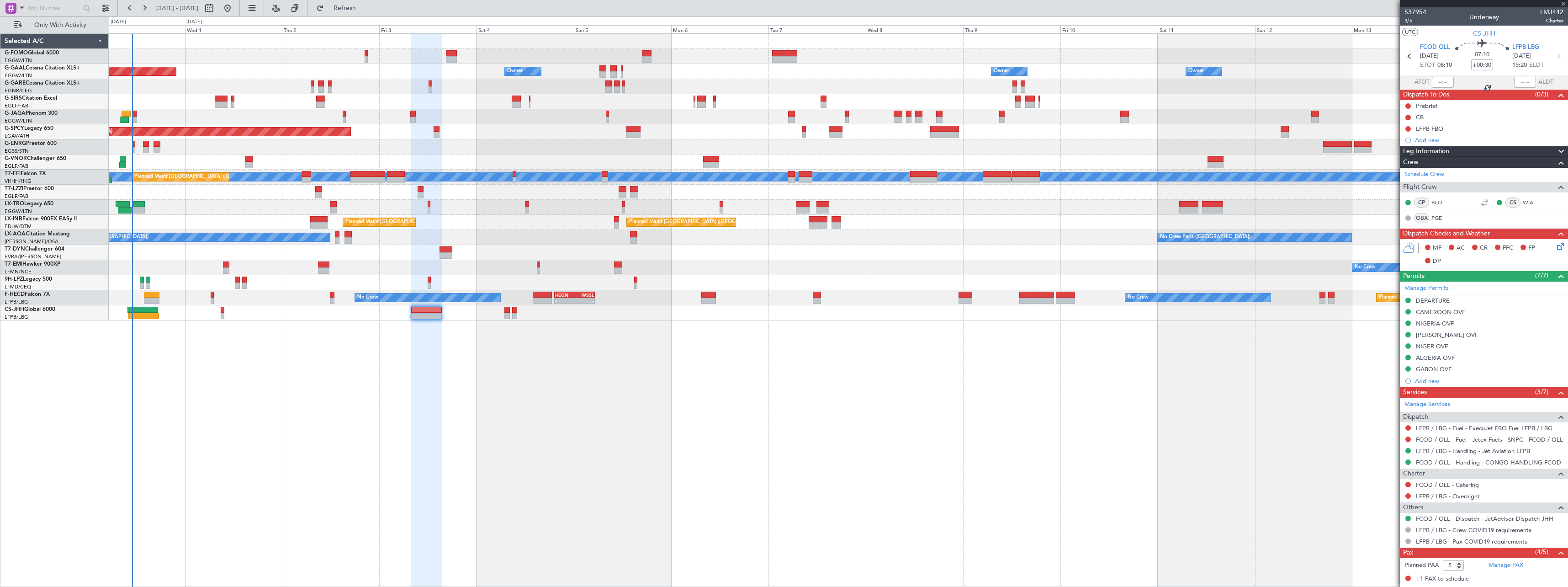
type input "+00:15"
type input "07:38"
type input "10:40"
type input "2"
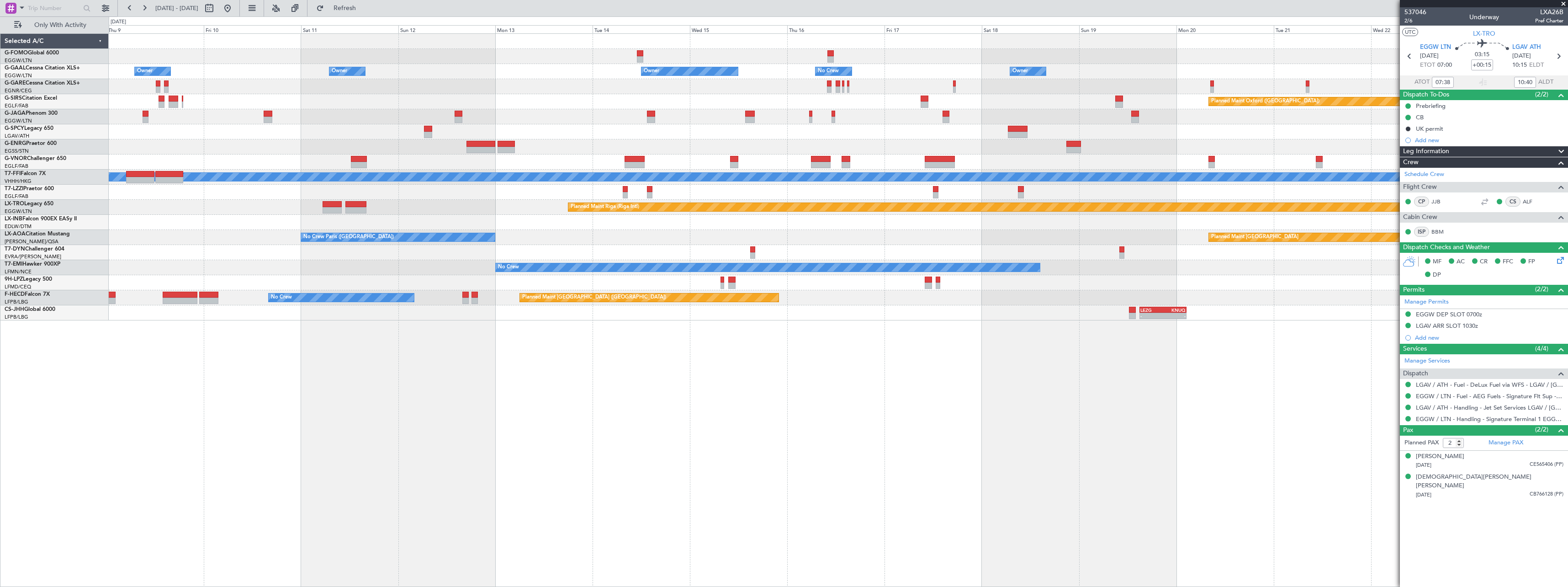
click at [130, 351] on div "Owner Owner Owner Owner No Crew Owner Owner Planned Maint [GEOGRAPHIC_DATA] ([G…" at bounding box center [838, 310] width 1459 height 553
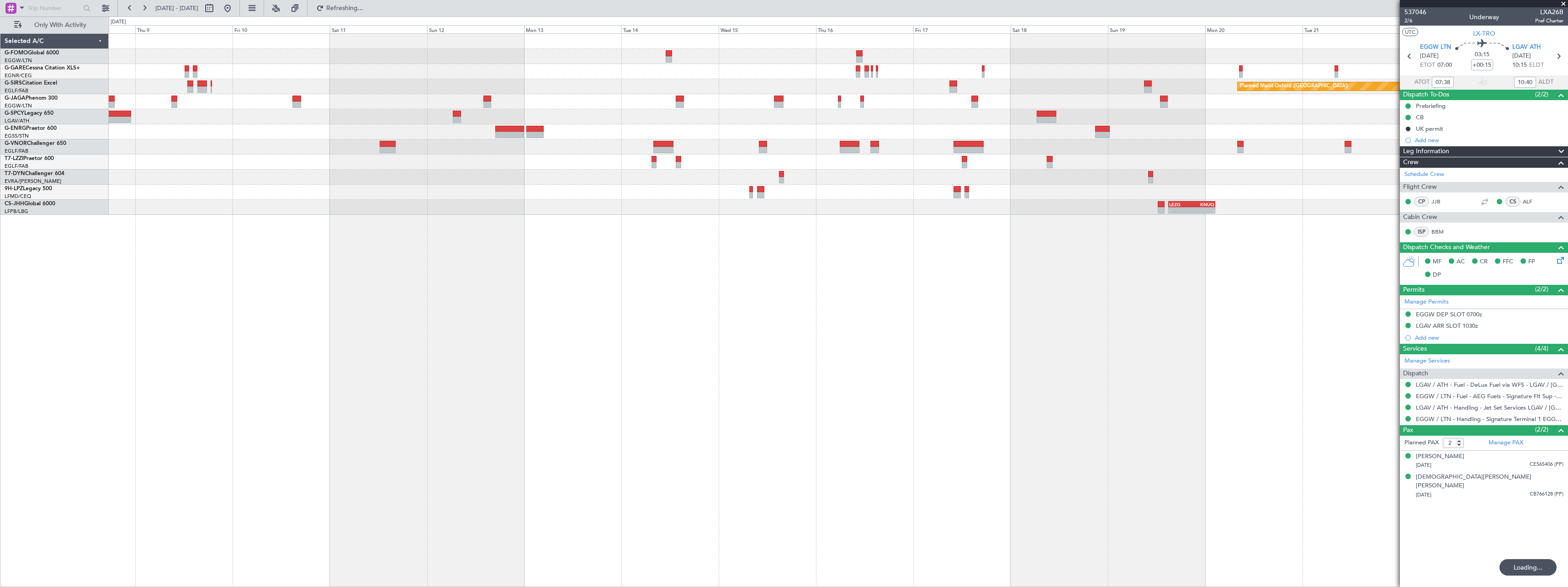
click at [1071, 363] on div "Planned Maint Oxford ([GEOGRAPHIC_DATA]) A/C Unavailable [GEOGRAPHIC_DATA] ([GE…" at bounding box center [838, 310] width 1459 height 553
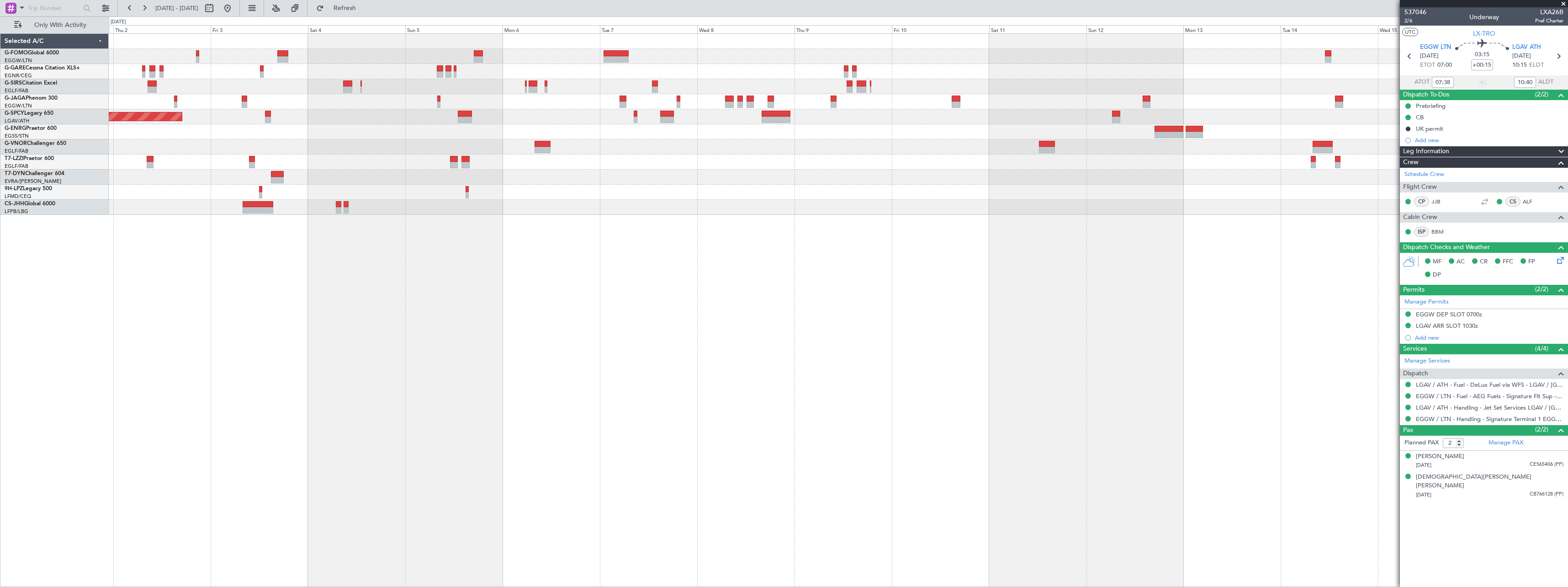
click at [899, 364] on div "Planned Maint [GEOGRAPHIC_DATA] ([GEOGRAPHIC_DATA]) Planned Maint [GEOGRAPHIC_D…" at bounding box center [838, 310] width 1459 height 553
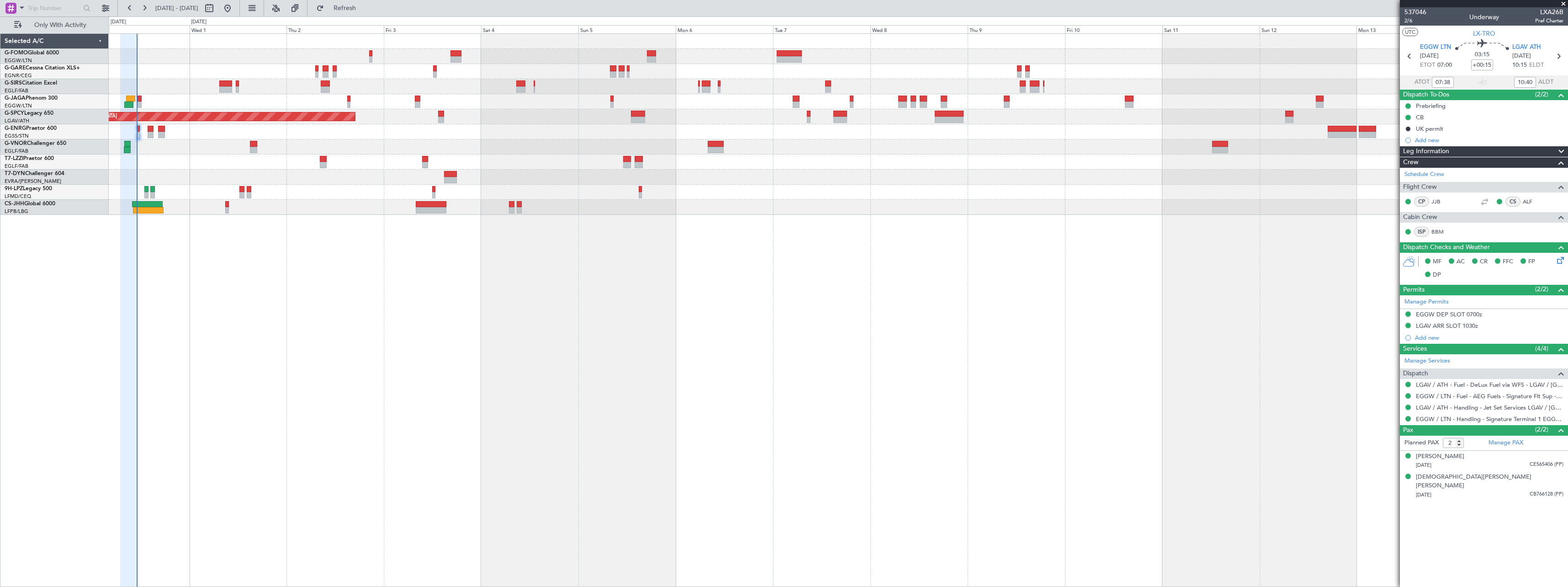
click at [526, 381] on div "Planned Maint [GEOGRAPHIC_DATA] ([GEOGRAPHIC_DATA]) Planned Maint [GEOGRAPHIC_D…" at bounding box center [838, 310] width 1459 height 553
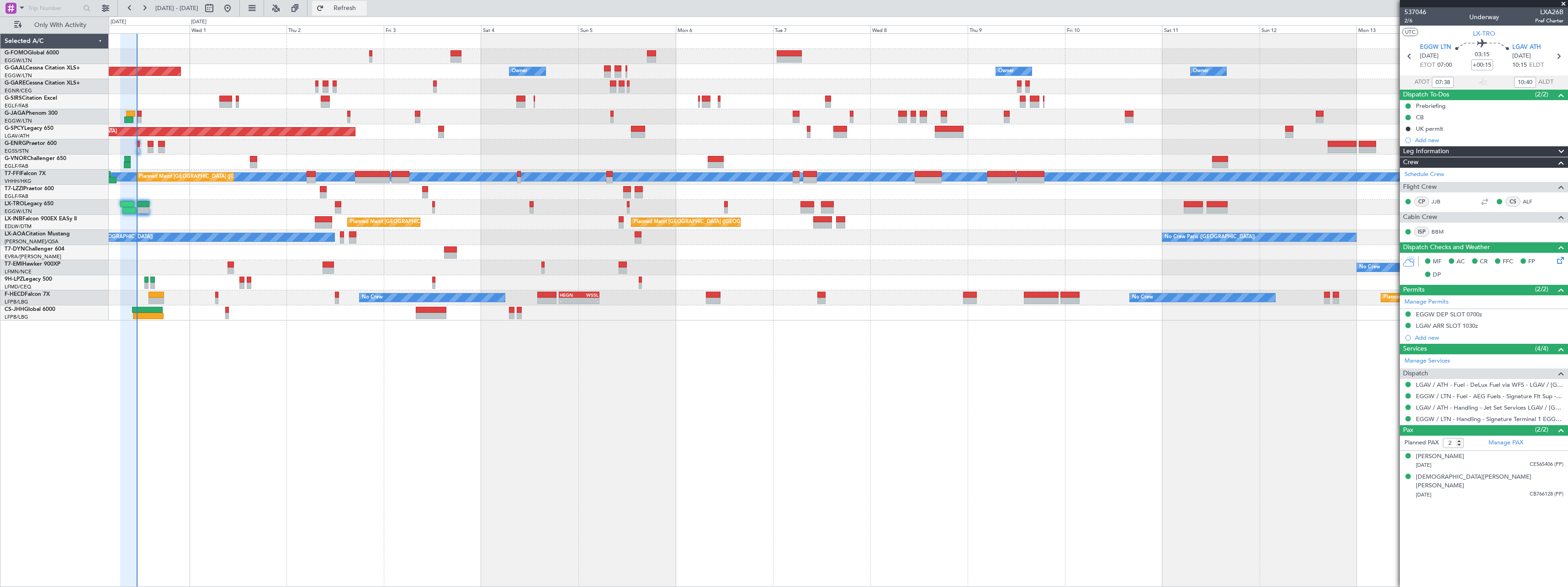
click at [364, 7] on span "Refresh" at bounding box center [345, 8] width 38 height 7
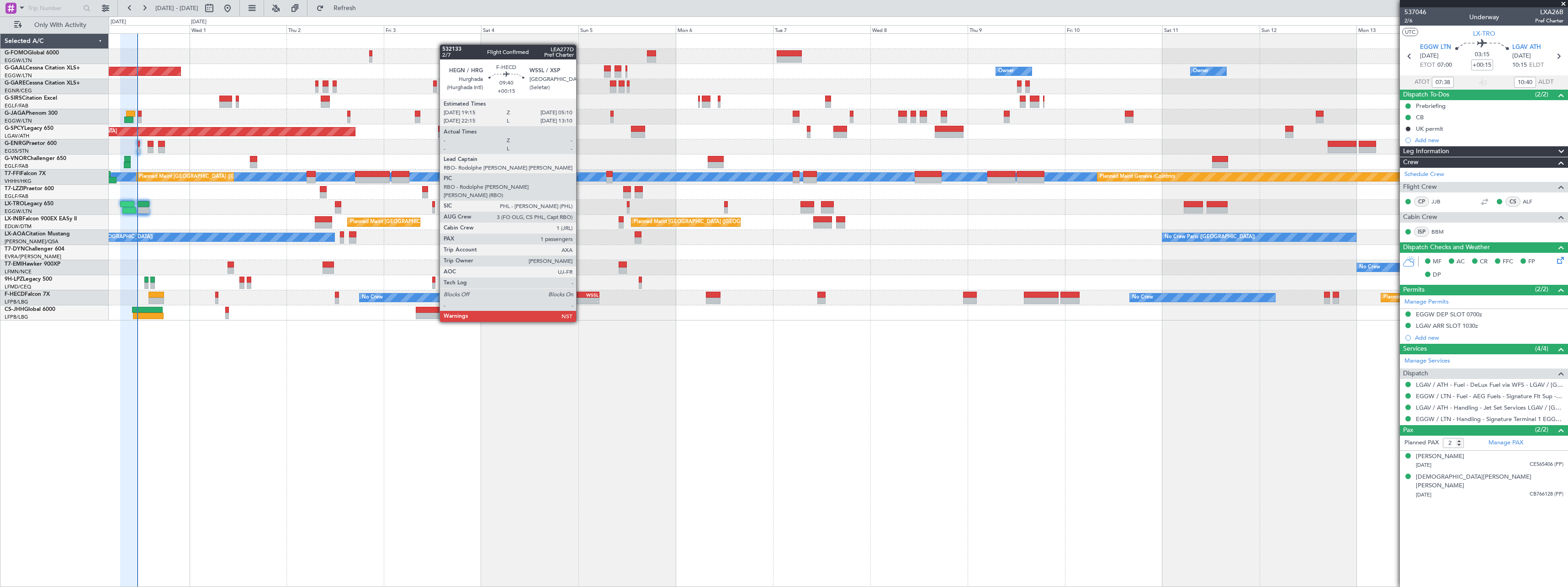
click at [580, 296] on div "WSSL" at bounding box center [588, 295] width 19 height 6
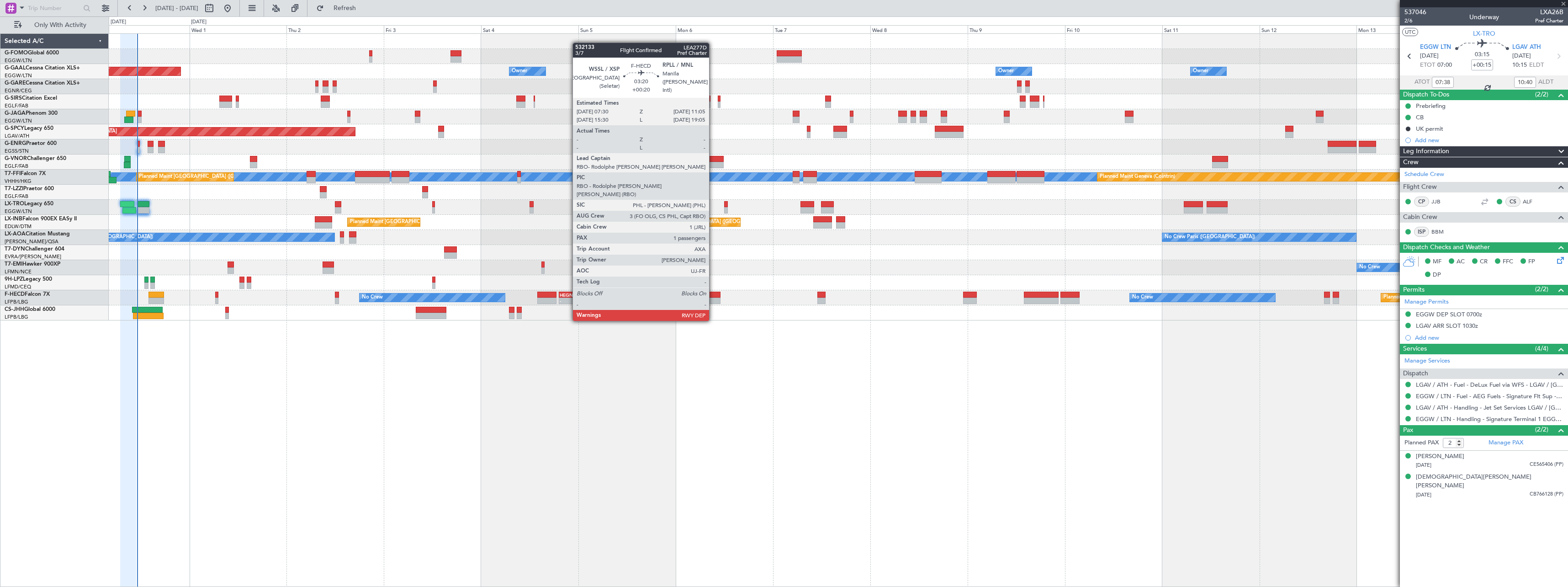
type input "1"
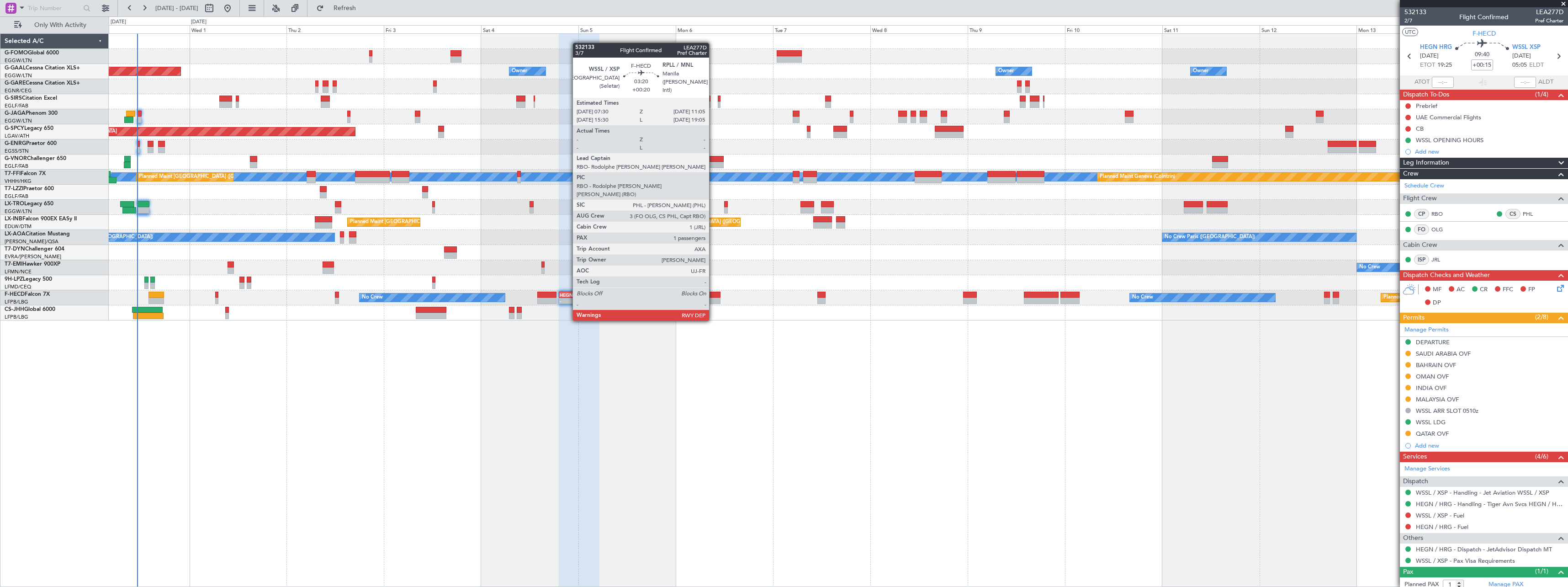
click at [713, 294] on div at bounding box center [712, 294] width 14 height 7
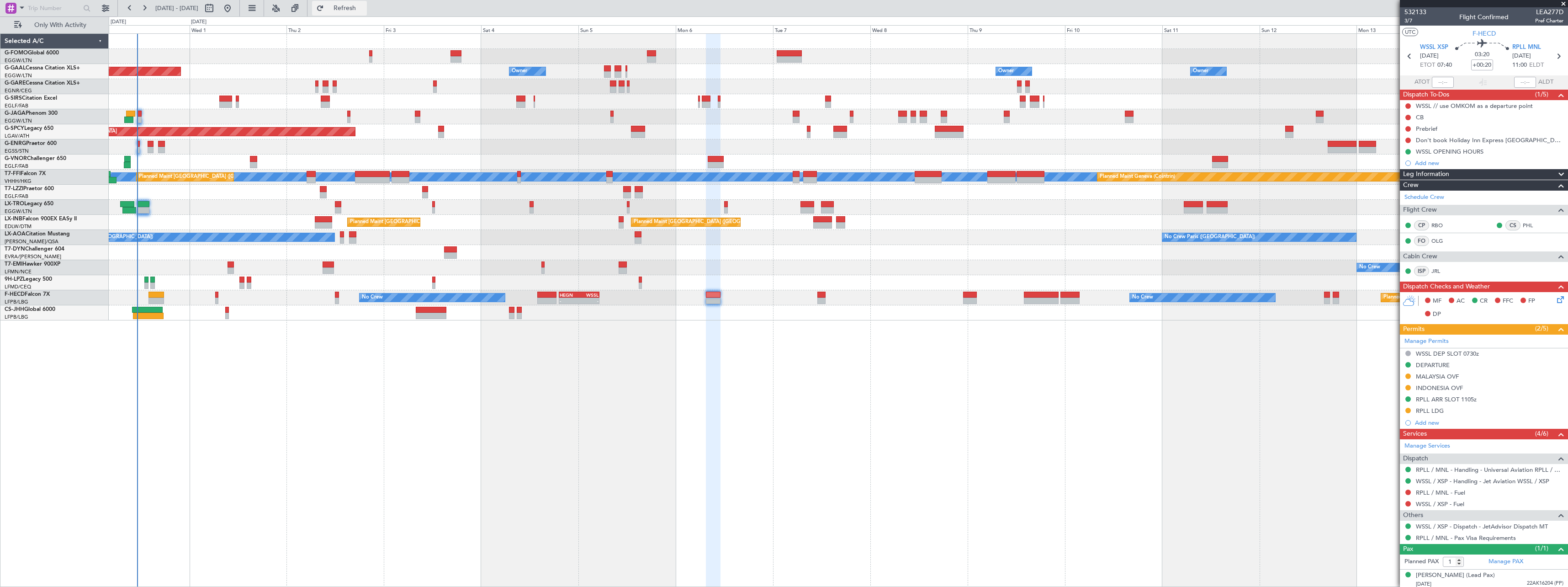
click at [364, 10] on span "Refresh" at bounding box center [345, 8] width 38 height 7
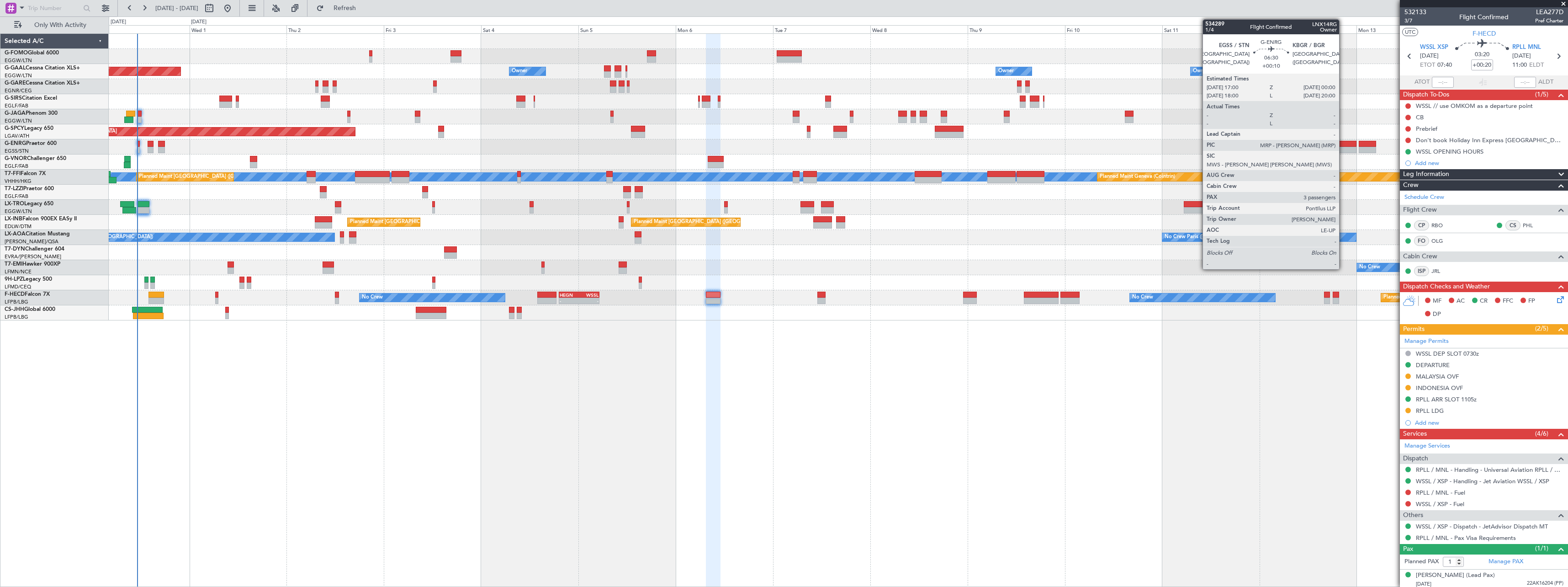
click at [1343, 145] on div at bounding box center [1342, 144] width 29 height 7
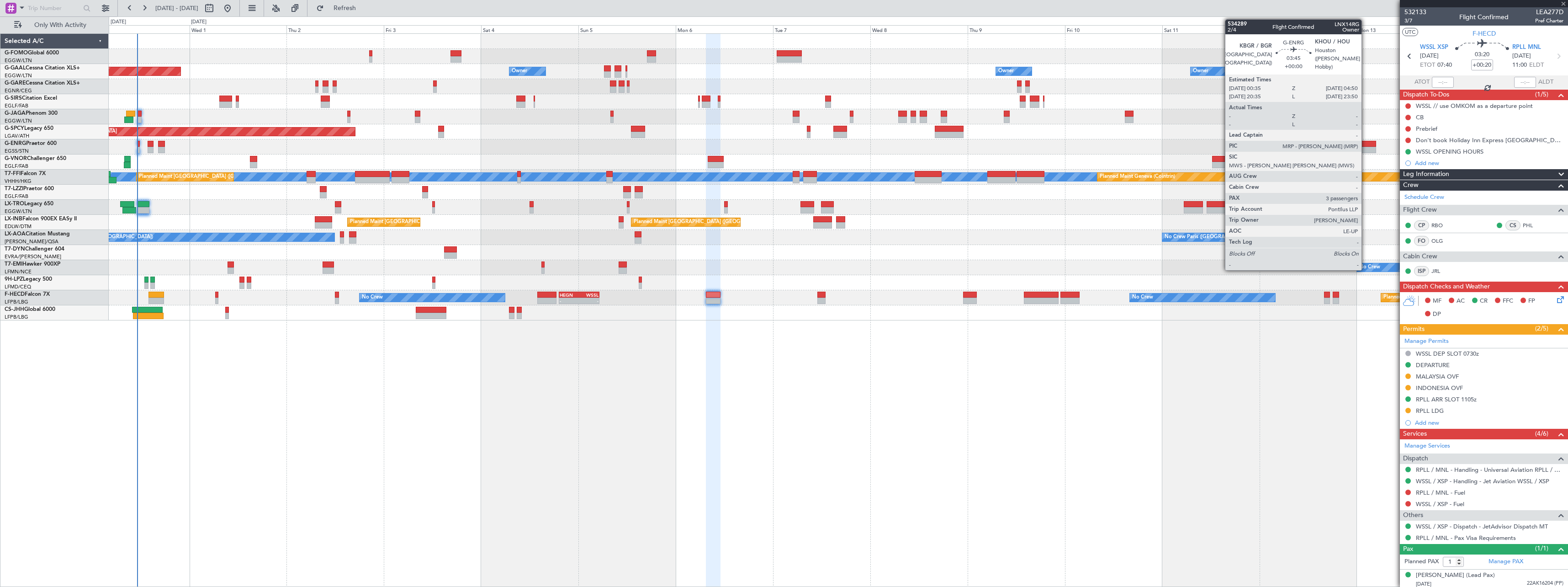
type input "+00:10"
type input "3"
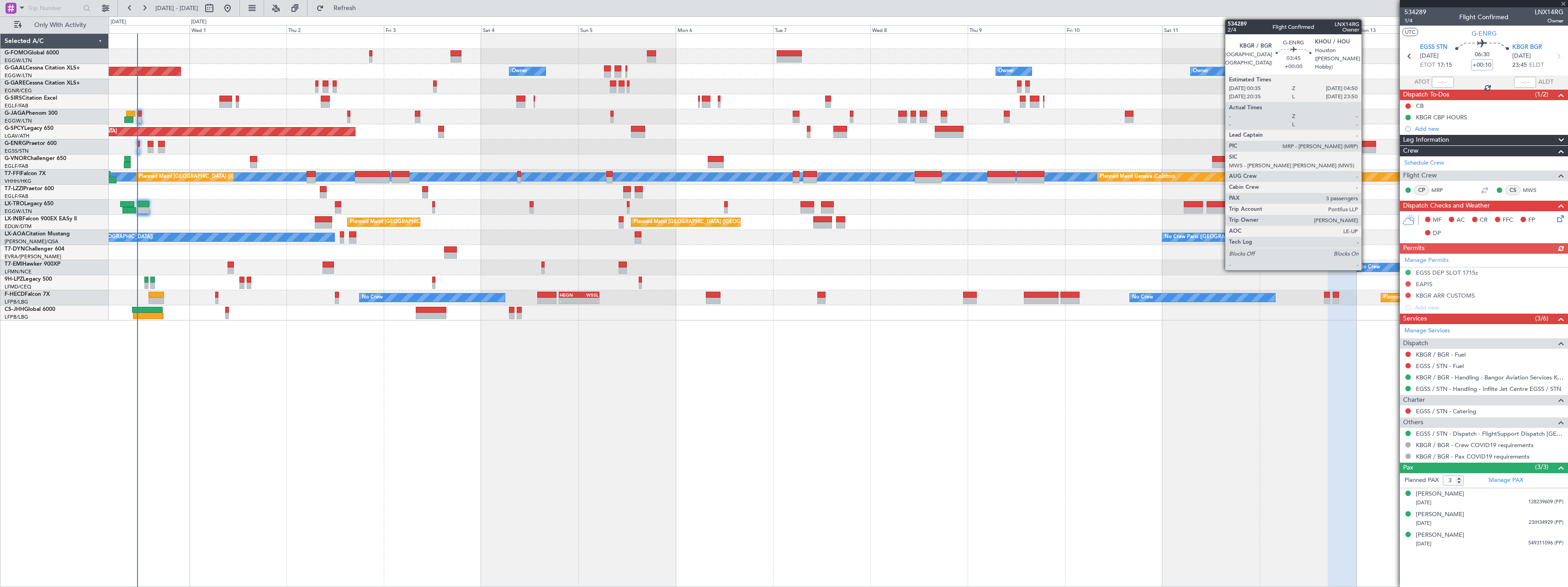
click at [1366, 145] on div at bounding box center [1368, 144] width 17 height 7
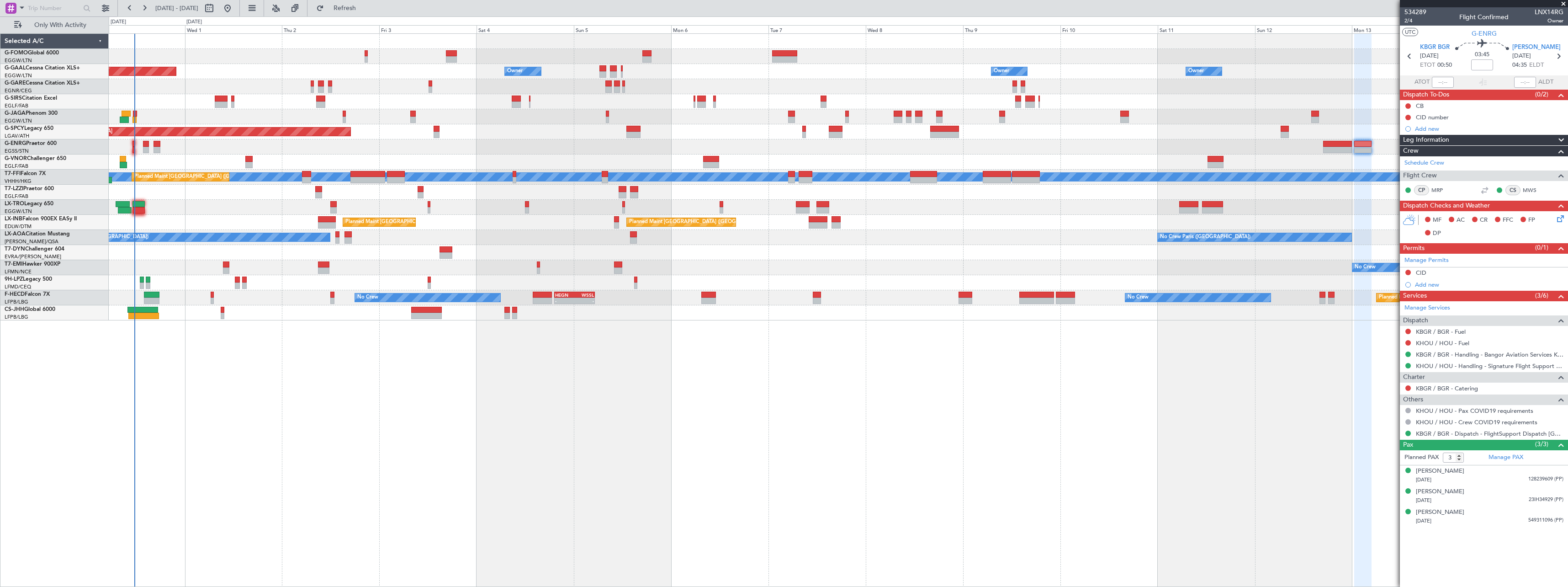
click at [230, 200] on div "Planned Maint Riga (Riga Intl) Planned Maint [GEOGRAPHIC_DATA] ([GEOGRAPHIC_DAT…" at bounding box center [838, 207] width 1459 height 15
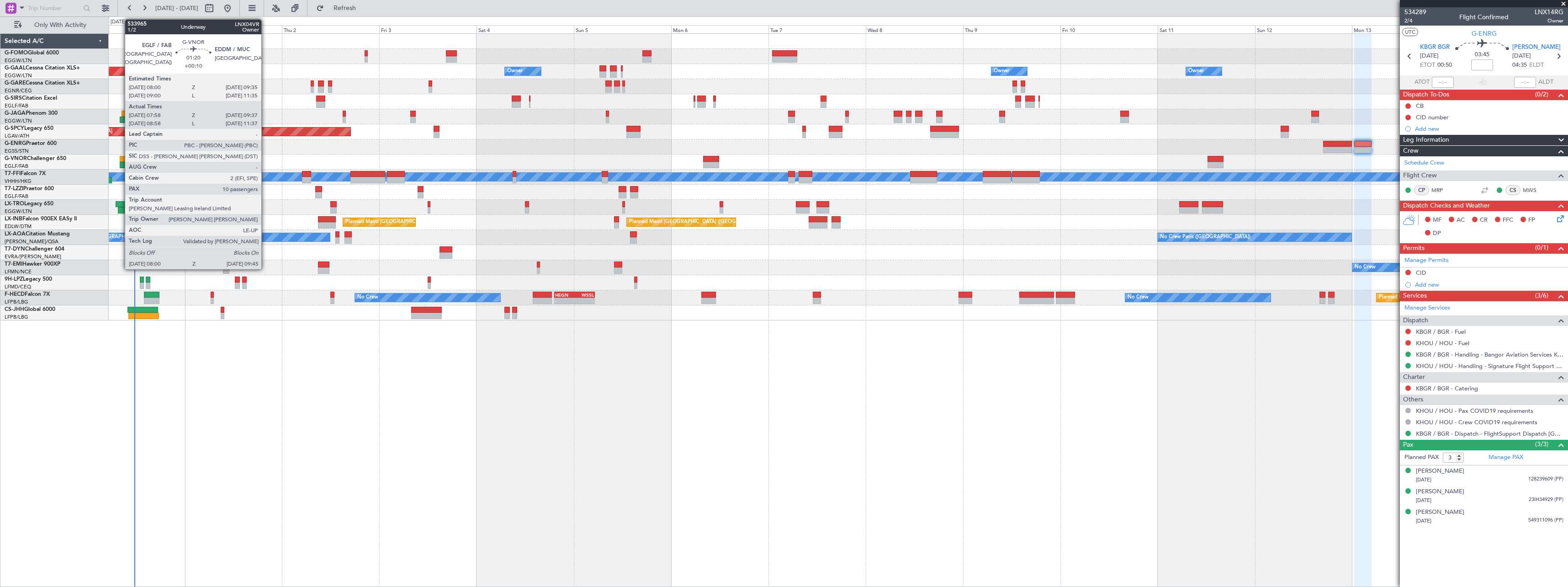
click at [120, 157] on div at bounding box center [123, 159] width 7 height 7
click at [123, 158] on div at bounding box center [123, 159] width 7 height 7
type input "+00:10"
type input "08:08"
type input "09:32"
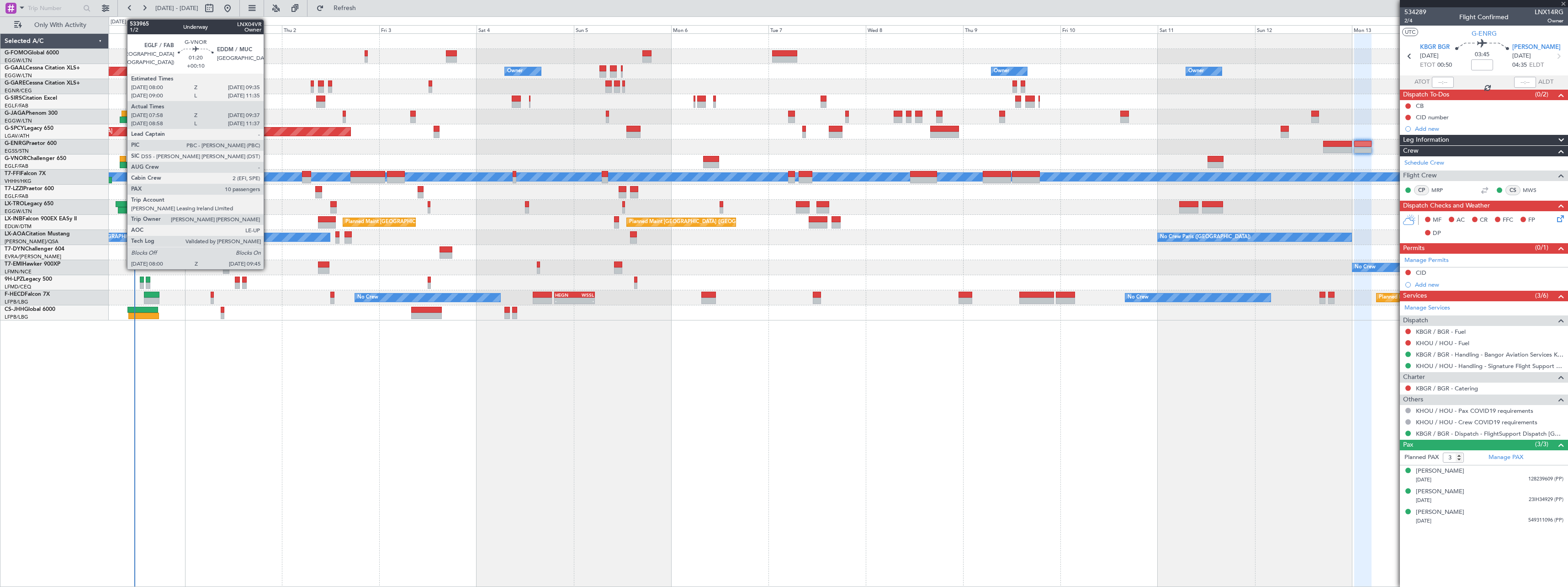
type input "10"
